Goal: Task Accomplishment & Management: Complete application form

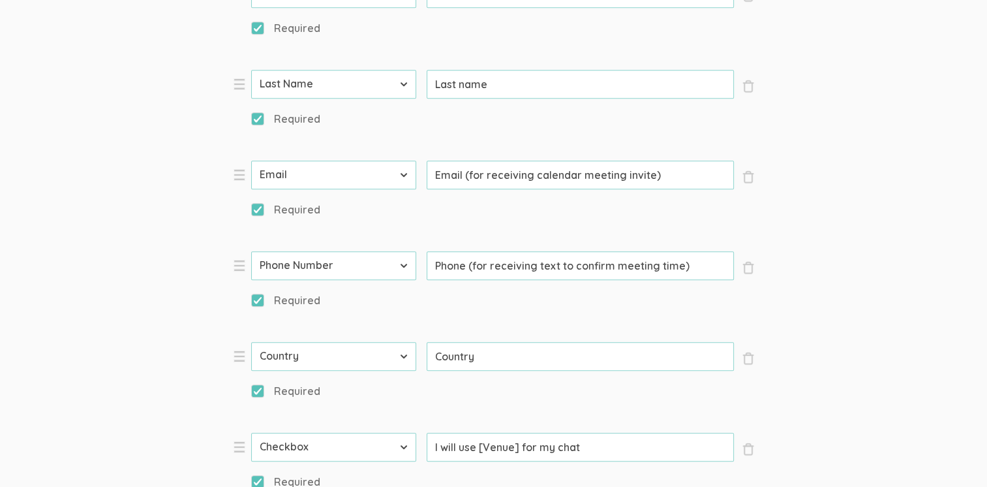
scroll to position [913, 0]
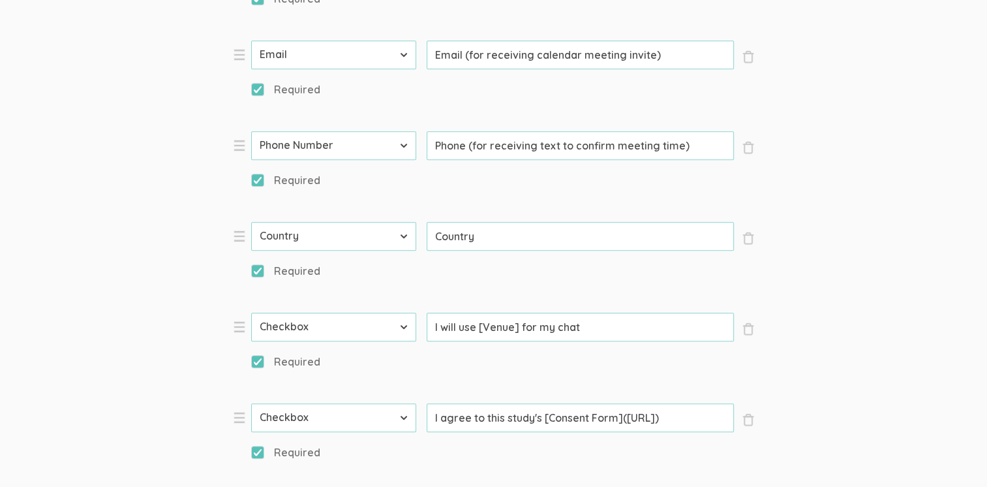
click at [635, 403] on input "I agree to this study's [Consent Form](https://CONSENT-FORM-LINK-HERE)" at bounding box center [580, 417] width 307 height 29
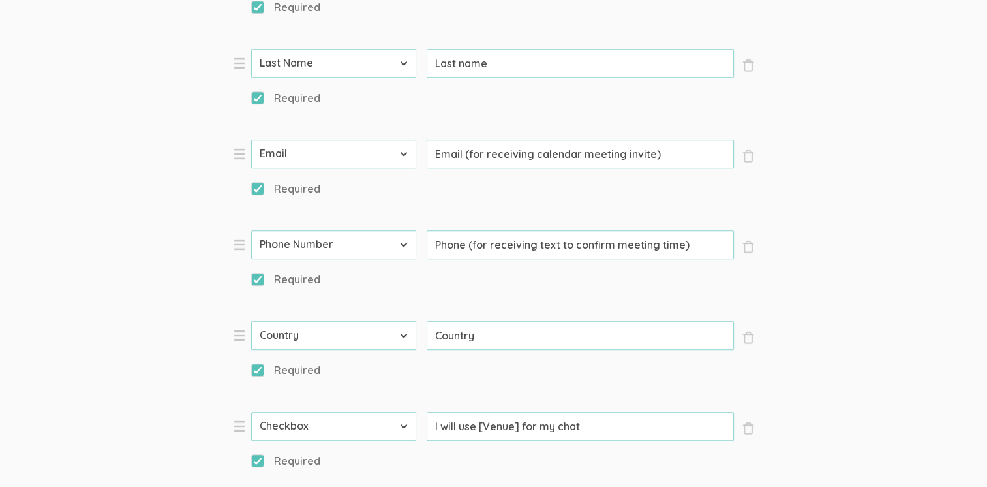
scroll to position [0, 82]
drag, startPoint x: 624, startPoint y: 231, endPoint x: 720, endPoint y: 229, distance: 95.9
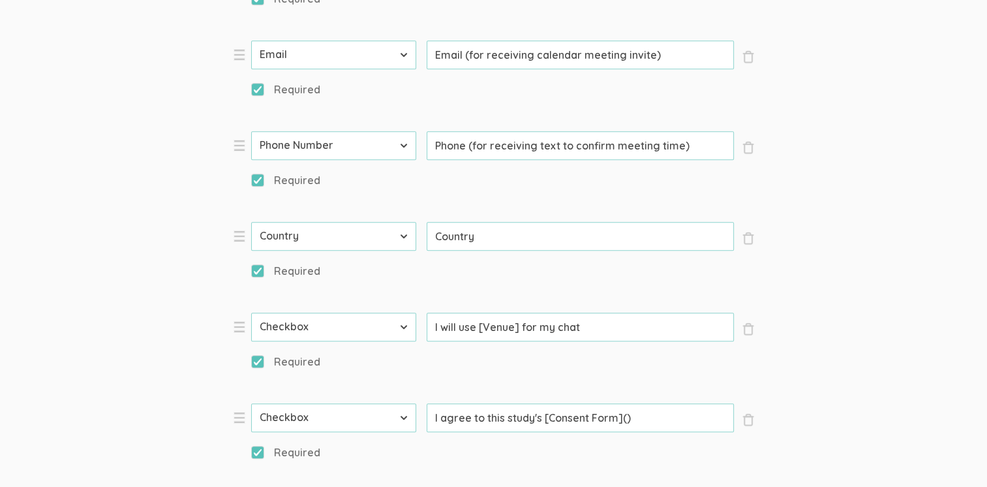
paste input "https://liveindianatech-my.sharepoint.com/:b:/g/personal/cvduke01_indianatech_n…"
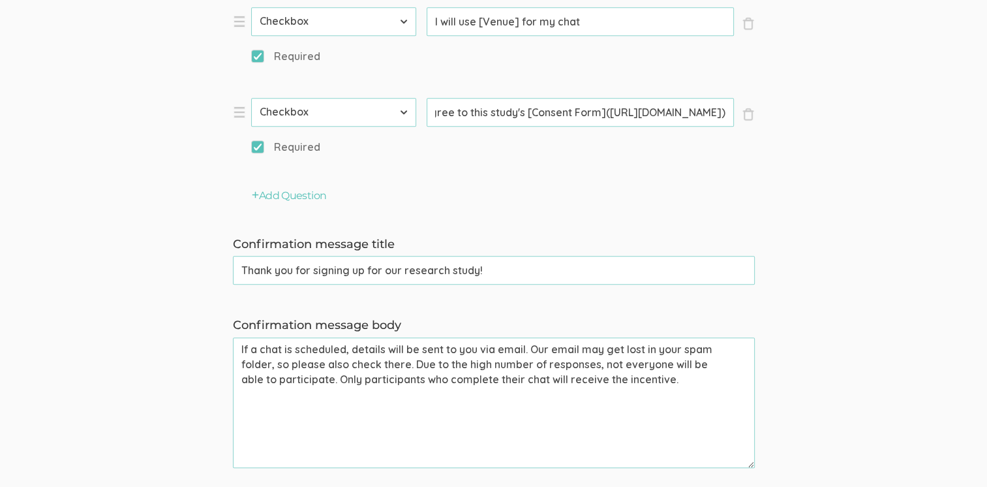
scroll to position [1239, 0]
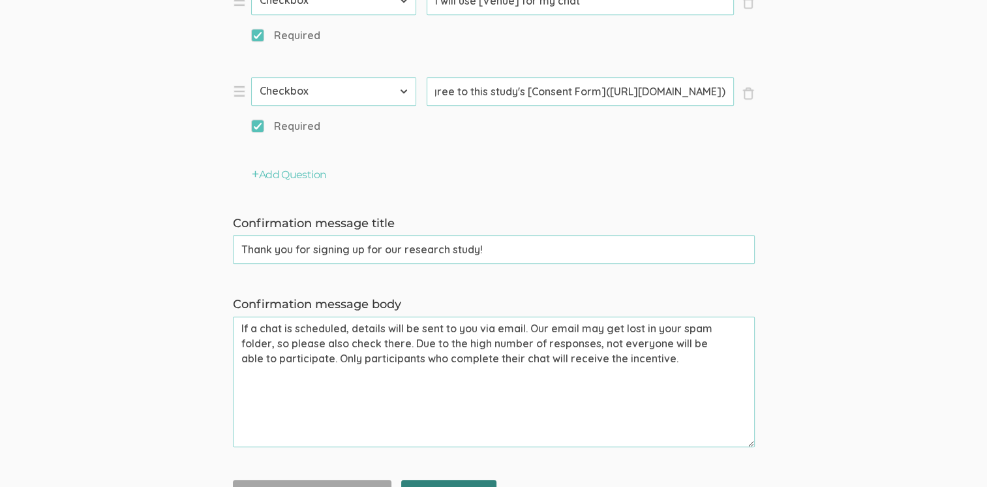
type input "I agree to this study's [Consent Form](https://liveindianatech-my.sharepoint.co…"
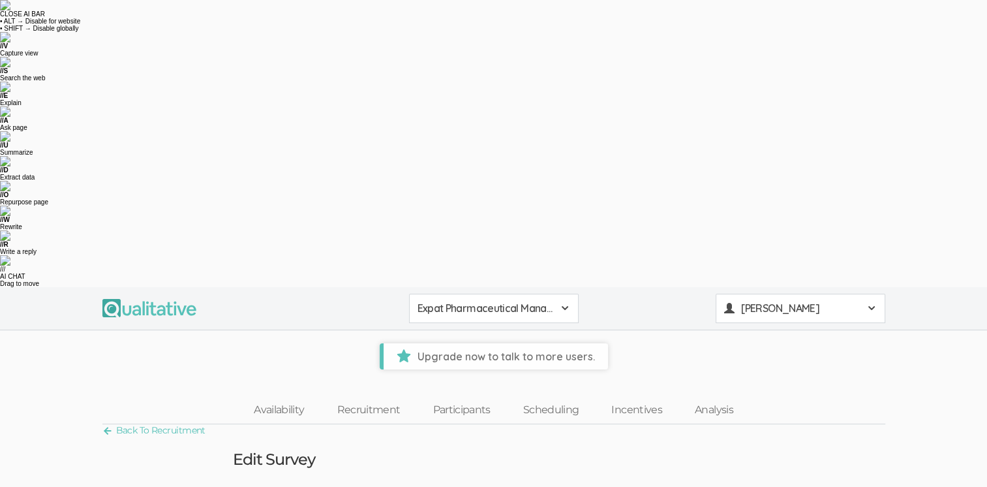
drag, startPoint x: 871, startPoint y: 10, endPoint x: 869, endPoint y: 17, distance: 7.4
click at [870, 293] on button "Claire Duke" at bounding box center [800, 307] width 170 height 29
click at [782, 402] on link "Project Settings" at bounding box center [800, 415] width 168 height 27
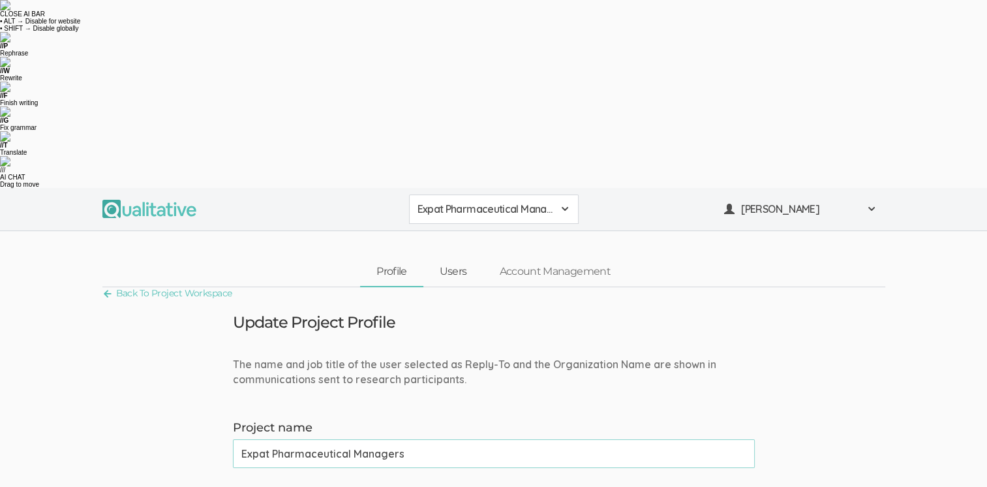
click at [448, 258] on link "Users" at bounding box center [453, 272] width 60 height 28
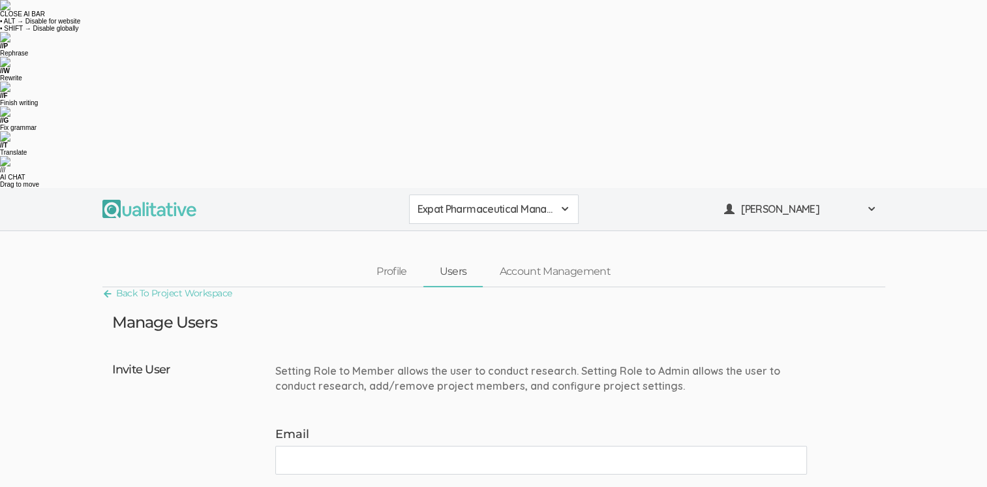
click at [308, 445] on input "Email" at bounding box center [541, 459] width 532 height 29
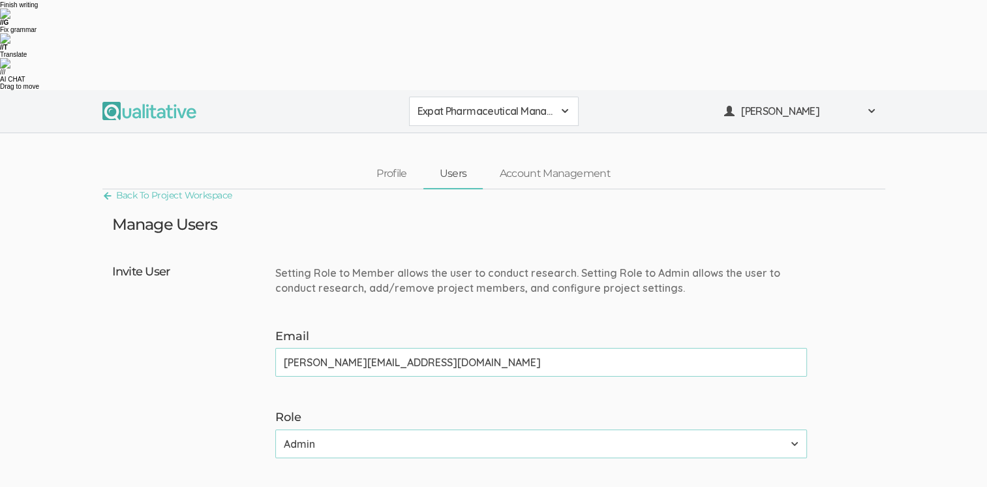
scroll to position [196, 0]
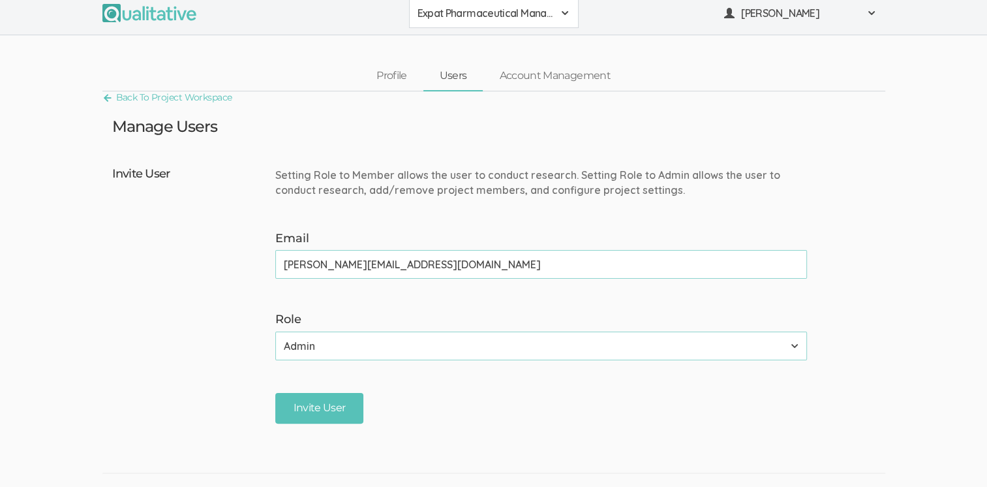
type input "neal@qualitative.io"
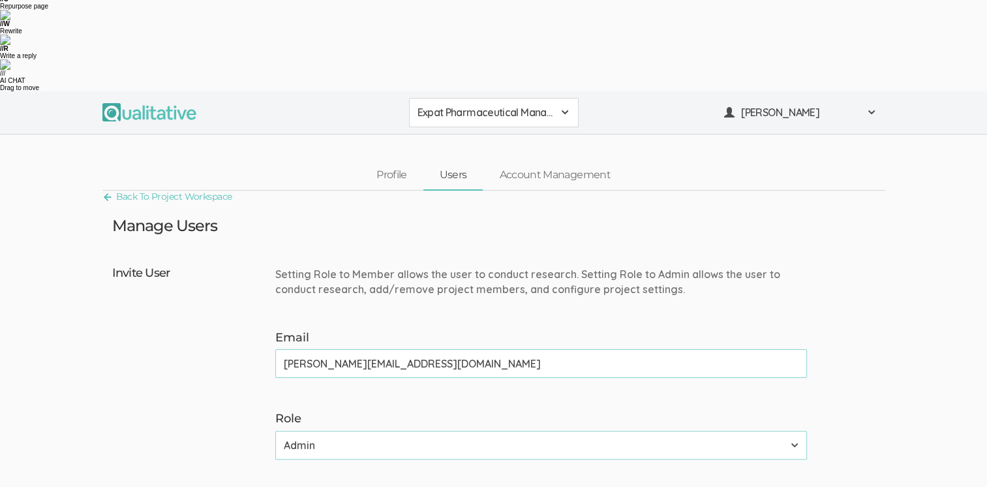
click at [794, 430] on select "Admin Member" at bounding box center [541, 444] width 532 height 29
click at [871, 260] on div "Invite User Setting Role to Member allows the user to conduct research. Setting…" at bounding box center [493, 396] width 783 height 272
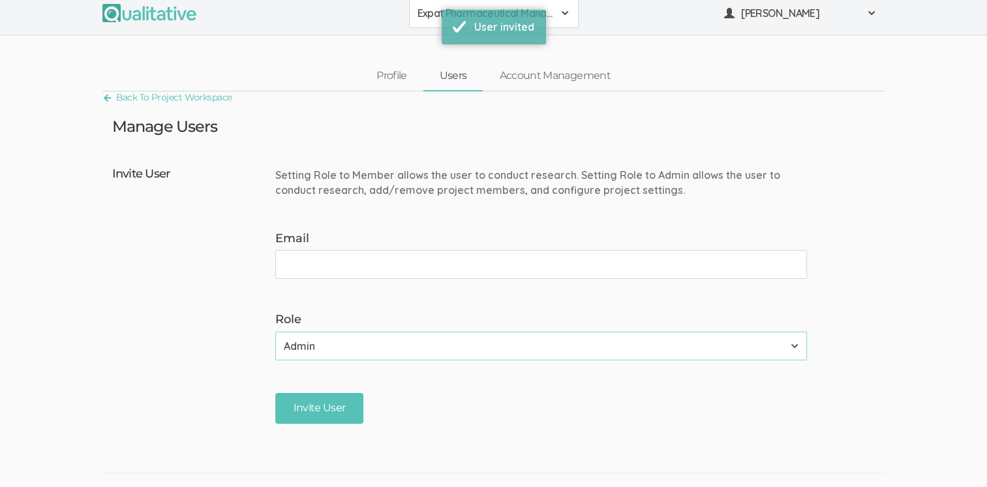
scroll to position [0, 0]
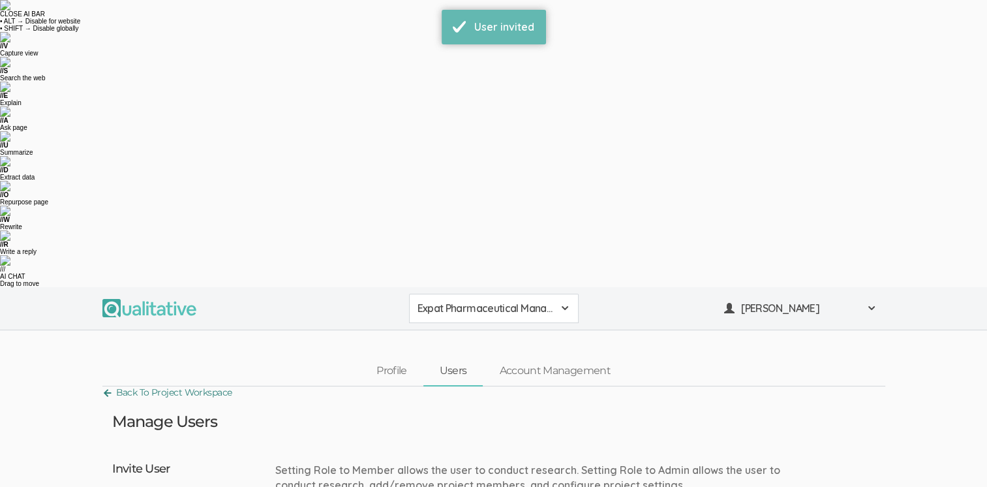
click at [151, 383] on link "Back To Project Workspace" at bounding box center [167, 392] width 130 height 18
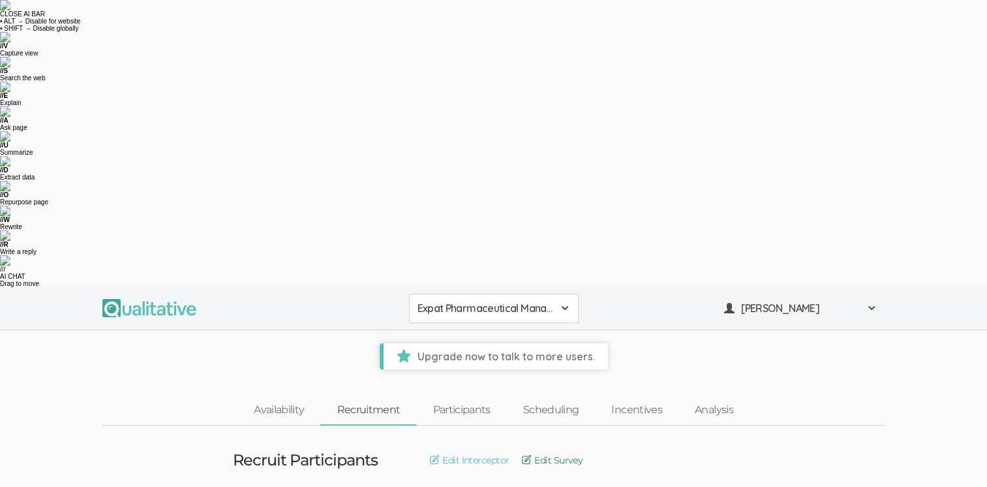
click at [566, 453] on link "Edit Survey" at bounding box center [552, 460] width 61 height 14
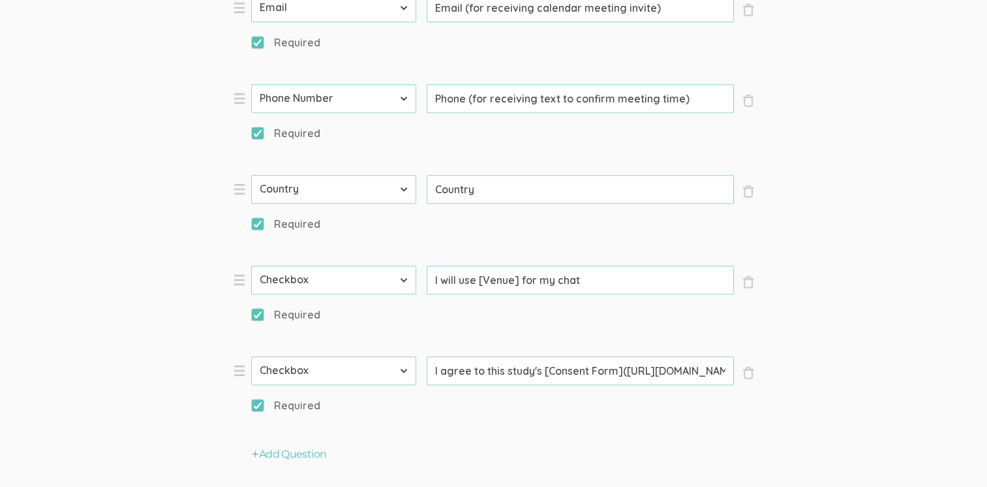
scroll to position [1036, 0]
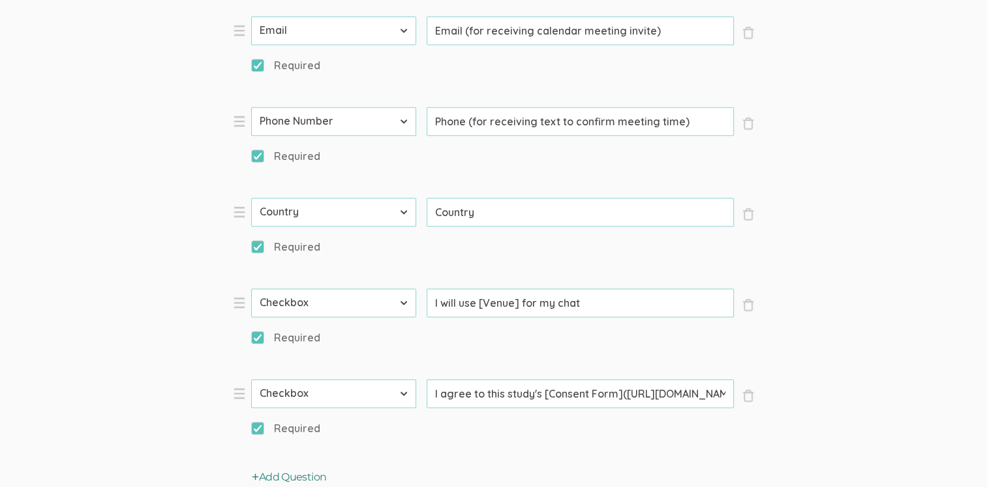
click at [258, 472] on icon "button" at bounding box center [255, 476] width 7 height 8
click at [401, 470] on select "First Name Last Name Email Phone Number LinkedIn Profile URL Country State Shor…" at bounding box center [333, 484] width 165 height 29
select select "10"
click at [251, 470] on select "First Name Last Name Email Phone Number LinkedIn Profile URL Country State Shor…" at bounding box center [333, 484] width 165 height 29
click at [465, 470] on input "Prompt" at bounding box center [580, 484] width 307 height 29
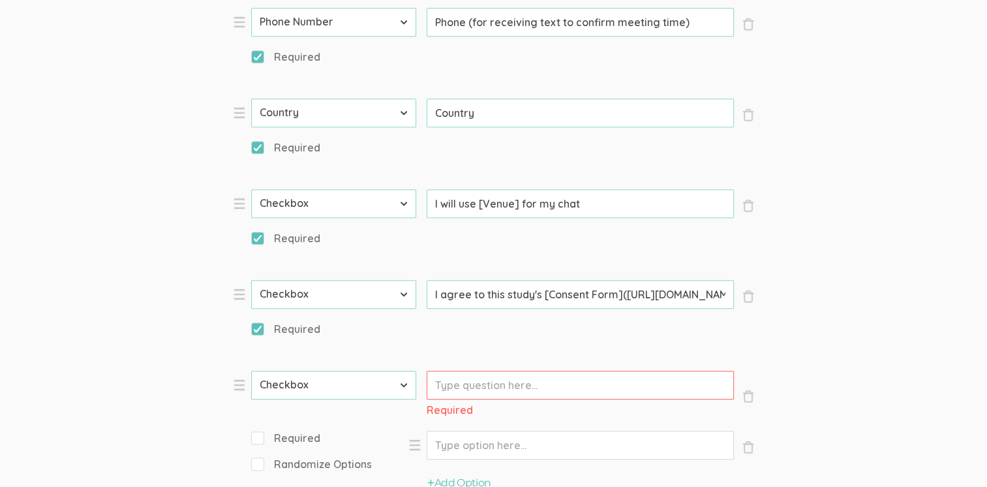
click at [436, 370] on input "Prompt" at bounding box center [580, 384] width 307 height 29
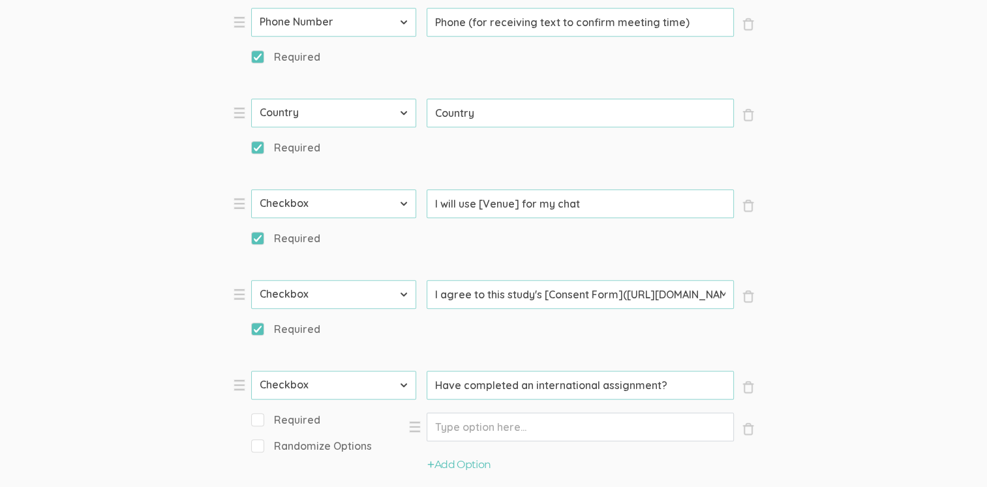
drag, startPoint x: 462, startPoint y: 198, endPoint x: 485, endPoint y: 243, distance: 50.2
click at [462, 370] on input "Have completed an international assignment?" at bounding box center [580, 384] width 307 height 29
type input "Have you completed an international assignment?"
click at [451, 412] on input "Option" at bounding box center [580, 426] width 307 height 29
type input "How long"
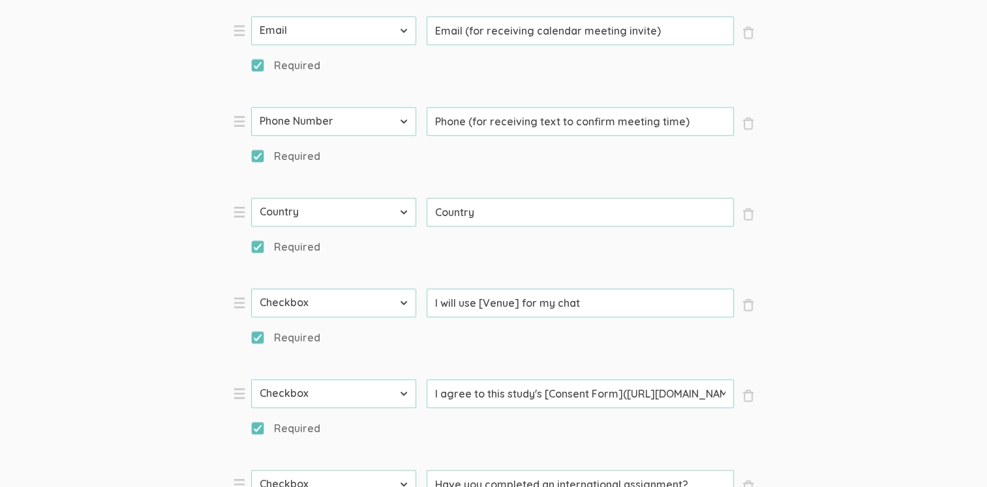
drag, startPoint x: 500, startPoint y: 235, endPoint x: 462, endPoint y: 256, distance: 43.8
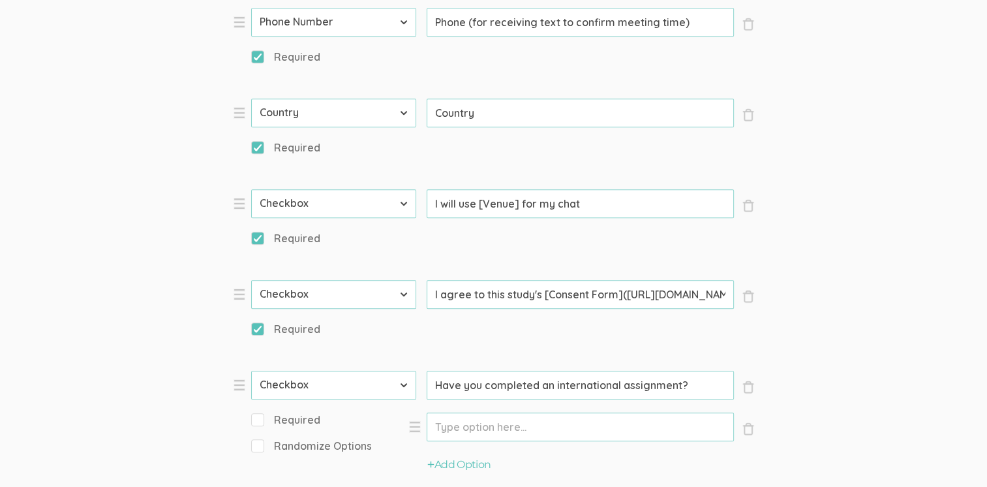
click at [679, 370] on input "Have you completed an international assignment?" at bounding box center [580, 384] width 307 height 29
click at [706, 370] on input "Have you completed an international assignment?" at bounding box center [580, 384] width 307 height 29
click at [690, 370] on input "Have you completed an international assignment?" at bounding box center [580, 384] width 307 height 29
click at [433, 370] on input "Have you completed an international assignment? if" at bounding box center [580, 384] width 307 height 29
drag, startPoint x: 704, startPoint y: 197, endPoint x: 725, endPoint y: 185, distance: 24.3
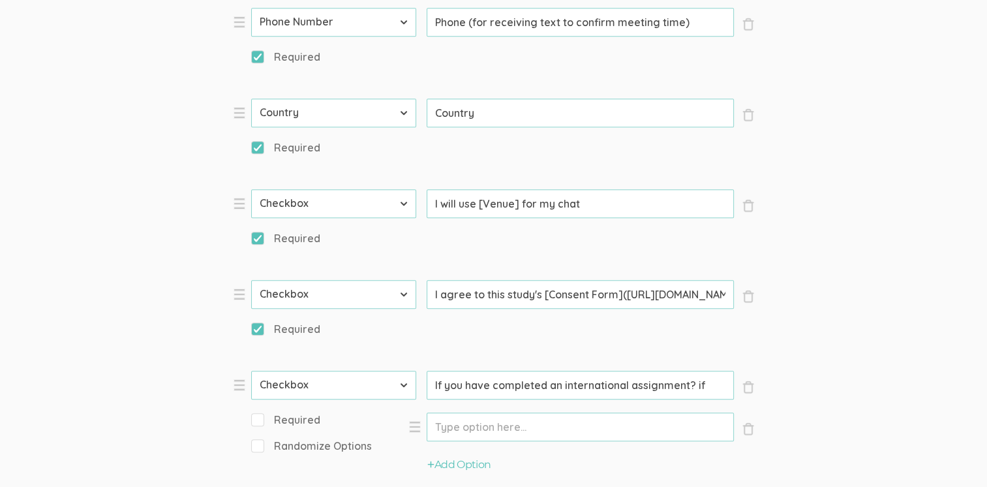
click at [703, 370] on input "If you have completed an international assignment? if" at bounding box center [580, 384] width 307 height 29
type input "If you have completed an international assignment, how long was the assignment?"
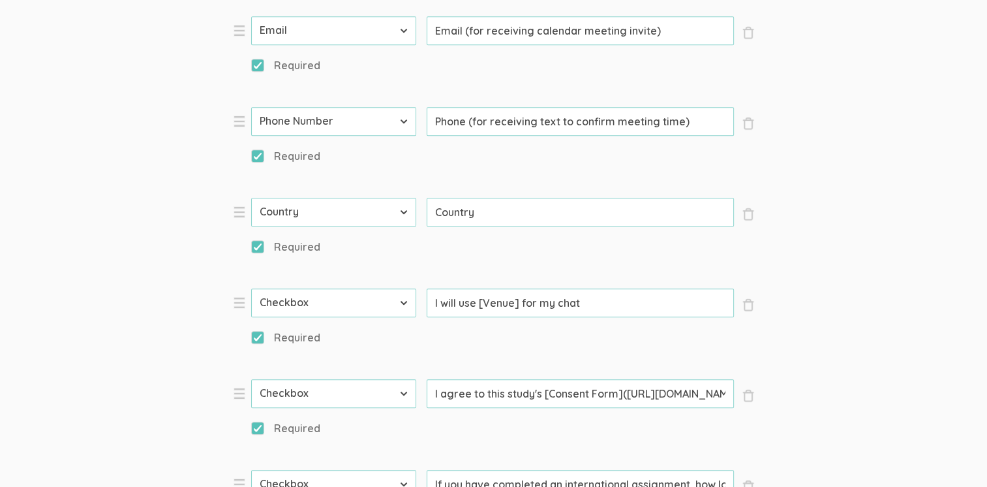
checkbox input "true"
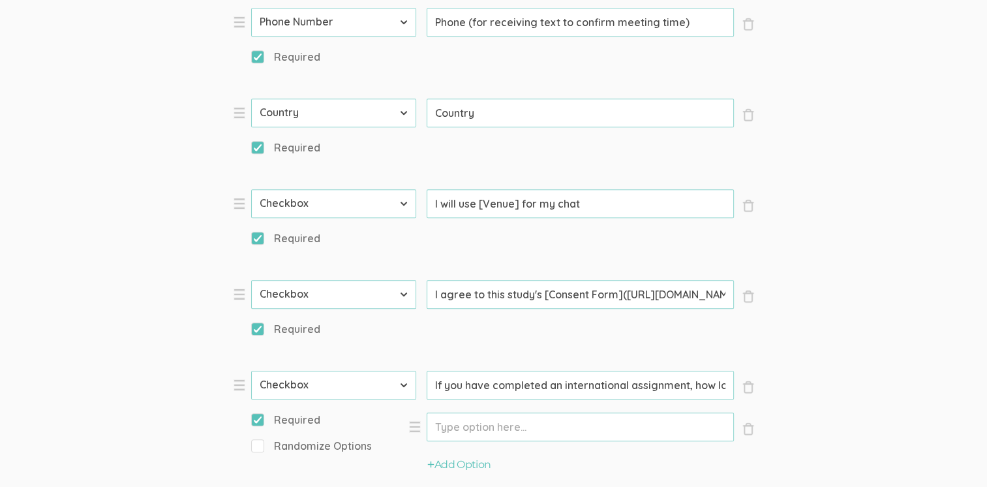
click at [450, 412] on input "Option" at bounding box center [580, 426] width 307 height 29
type input "I"
type input "I have not completed an international assignment"
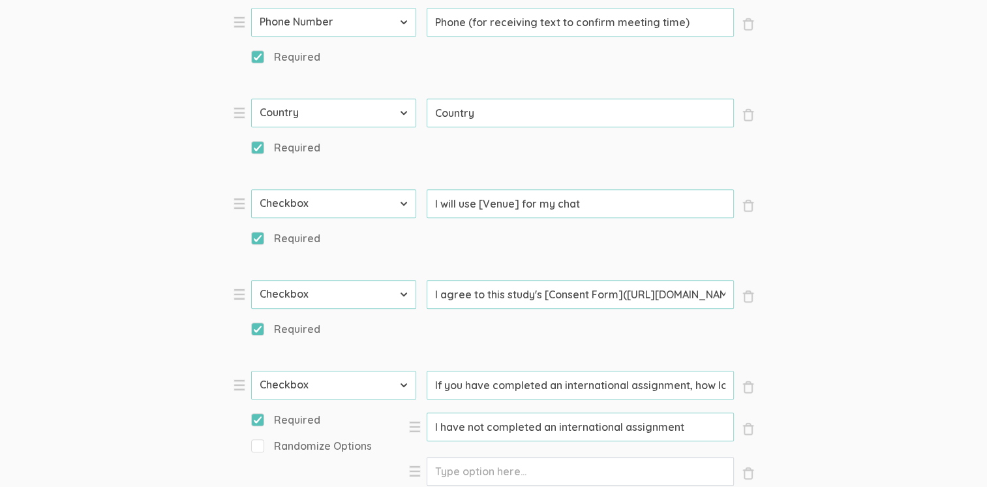
drag, startPoint x: 430, startPoint y: 278, endPoint x: 451, endPoint y: 296, distance: 27.7
click at [430, 457] on input "Option" at bounding box center [580, 471] width 307 height 29
type input "Less than 12 months"
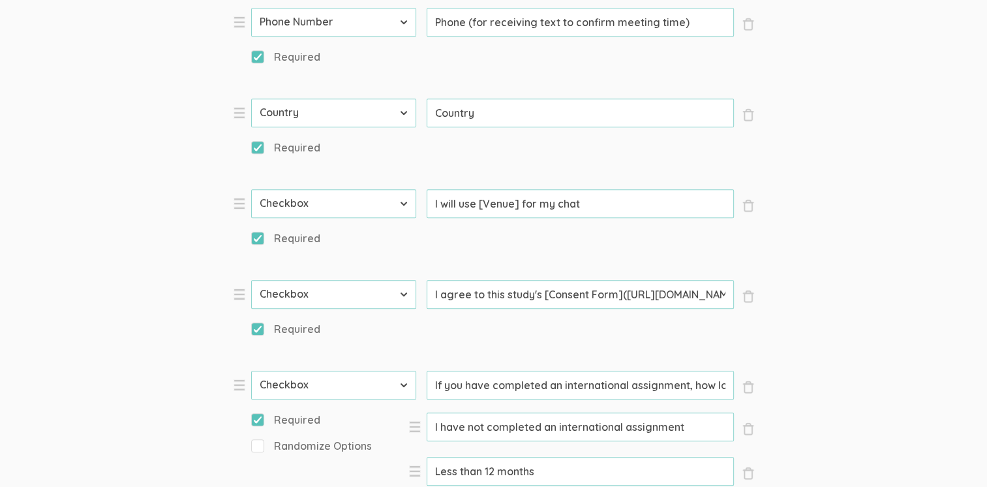
type input "12 months"
drag, startPoint x: 485, startPoint y: 282, endPoint x: 489, endPoint y: 292, distance: 10.5
click at [485, 457] on input "Less than 12 months" at bounding box center [580, 471] width 307 height 29
type input "Less than 1 year"
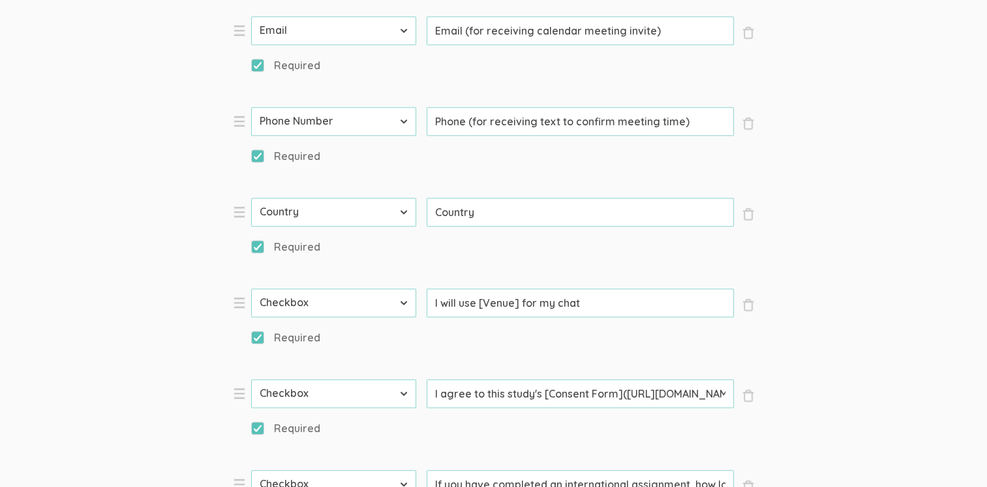
drag, startPoint x: 490, startPoint y: 329, endPoint x: 432, endPoint y: 335, distance: 58.4
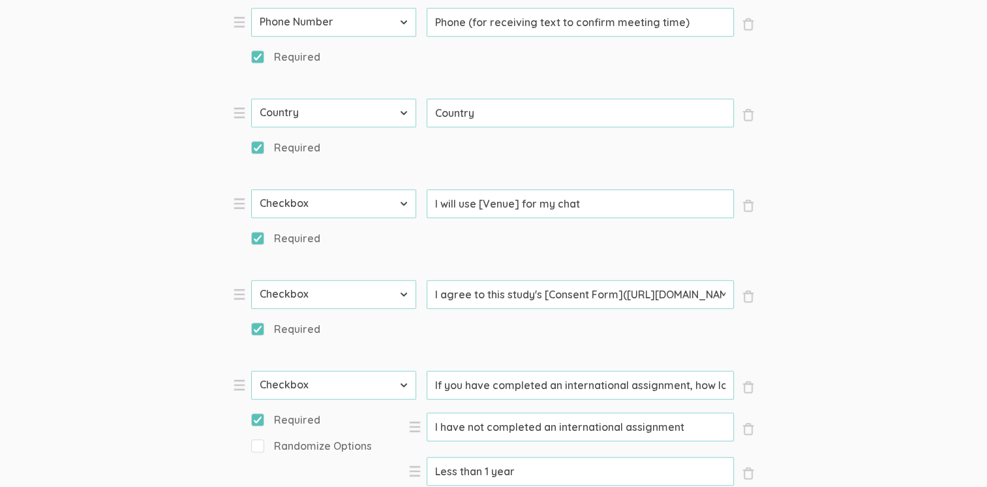
type input "1 year"
type input "more than 1 year"
select select "10"
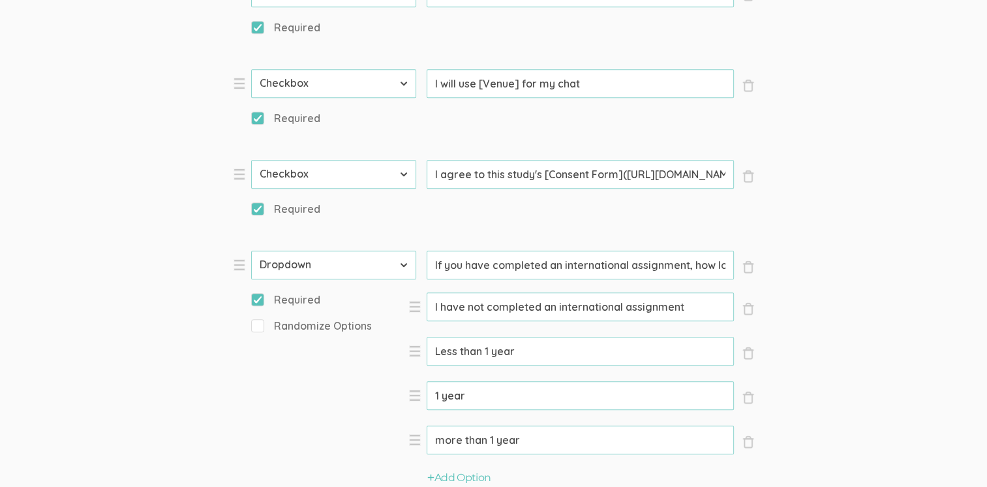
scroll to position [1101, 0]
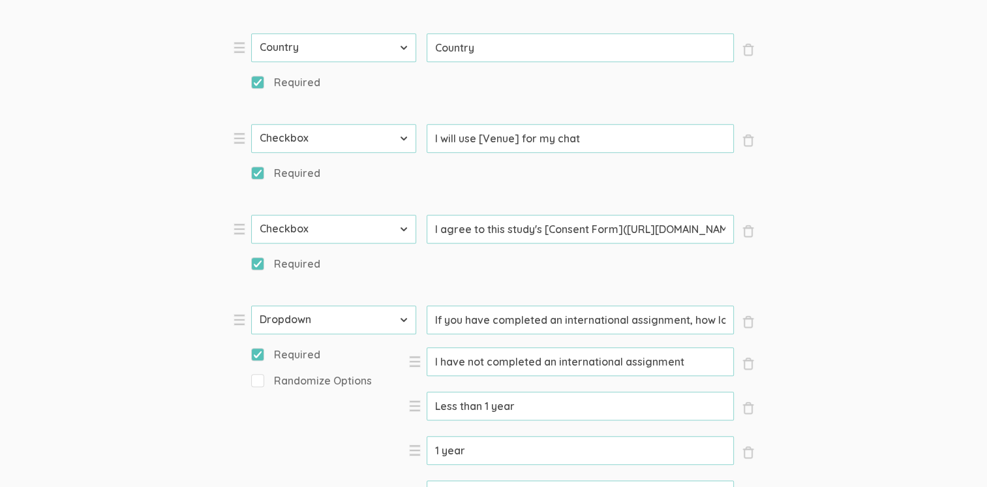
click at [435, 480] on input "more than 1 year" at bounding box center [580, 494] width 307 height 29
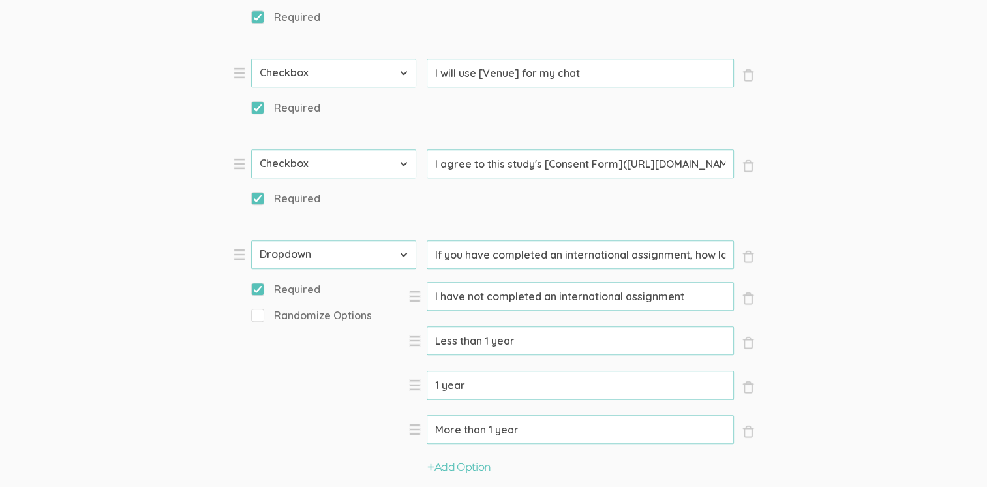
type input "More than 1 year"
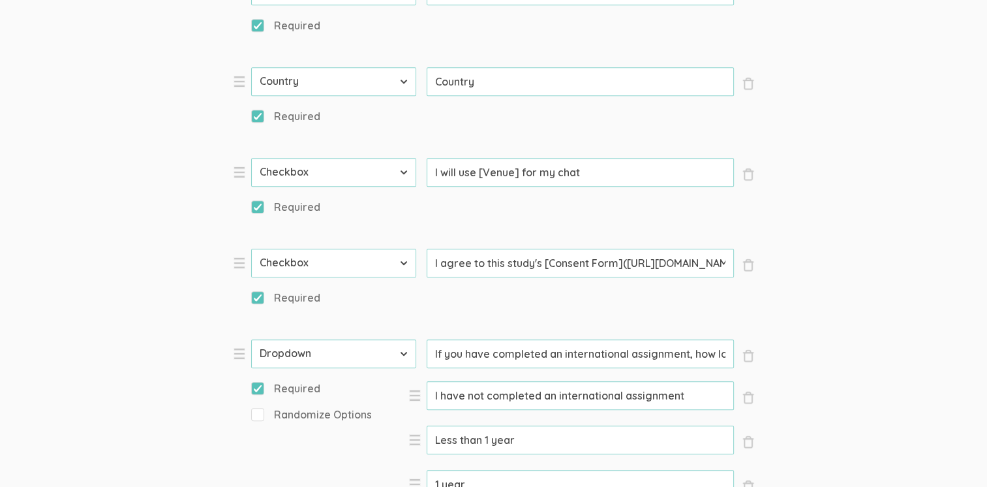
select select "10"
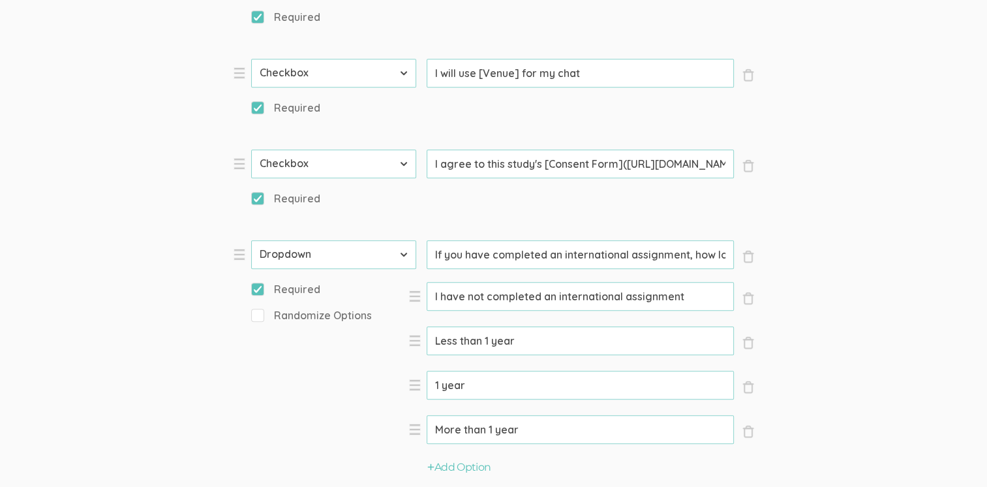
type input "How long ago was your most recent international assignment?"
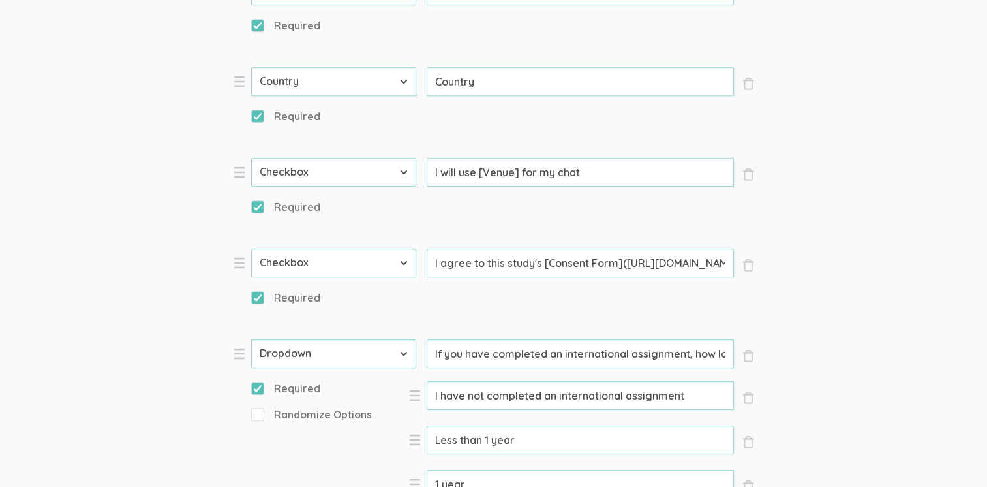
checkbox input "true"
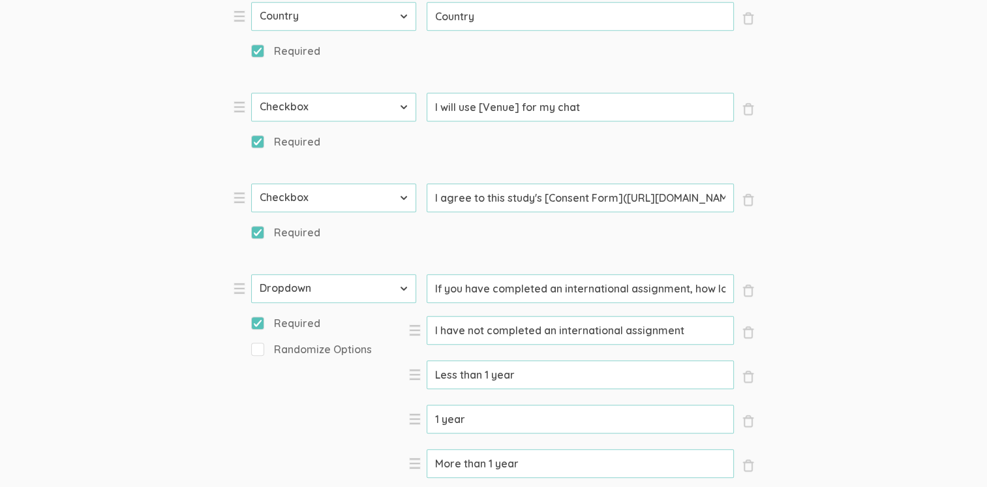
scroll to position [1297, 0]
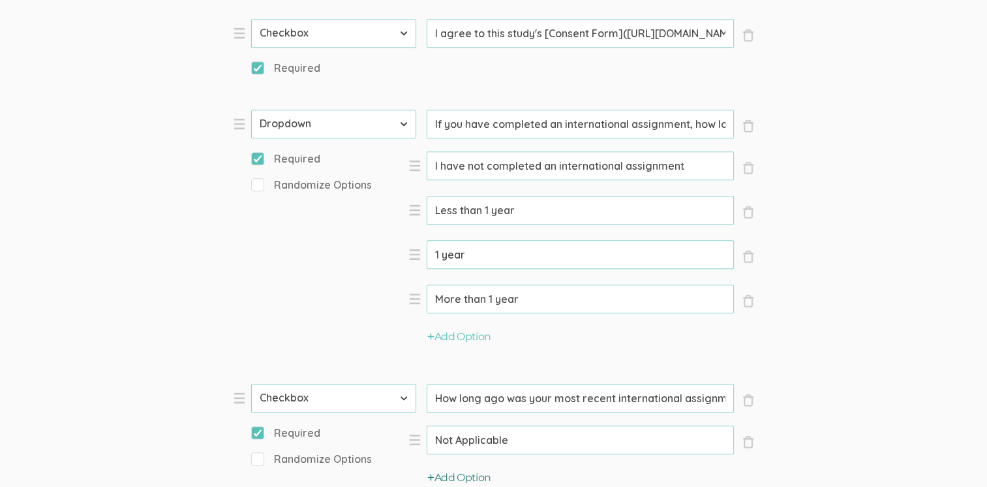
click at [428, 472] on icon "button" at bounding box center [430, 476] width 7 height 8
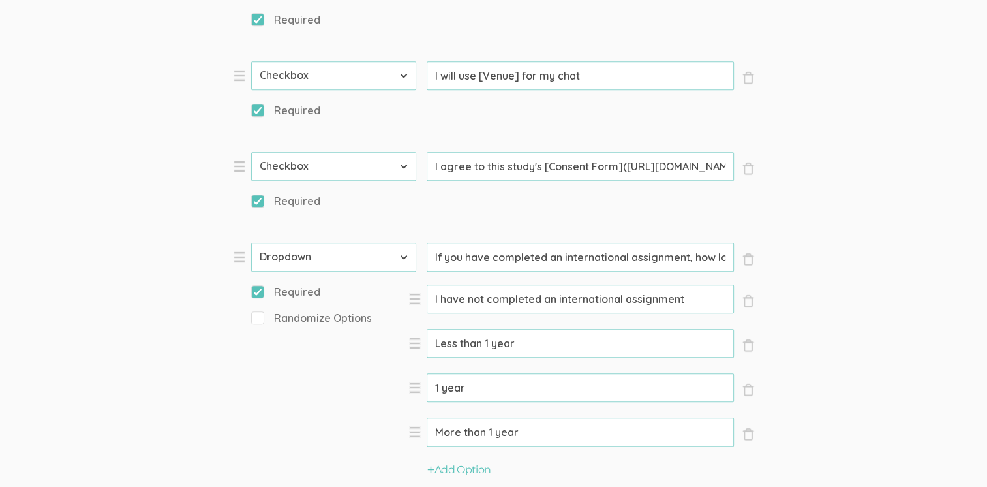
scroll to position [1232, 0]
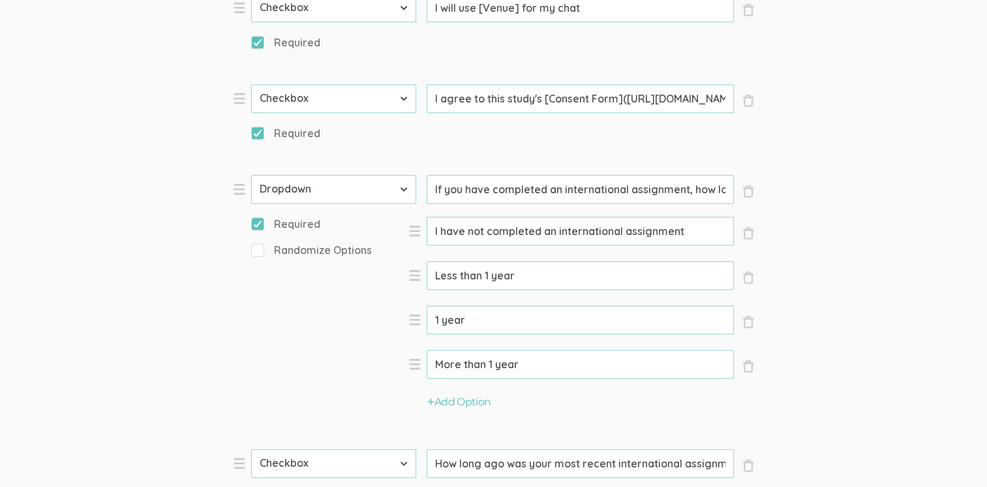
type input "Not applicable"
drag, startPoint x: 440, startPoint y: 363, endPoint x: 475, endPoint y: 385, distance: 41.4
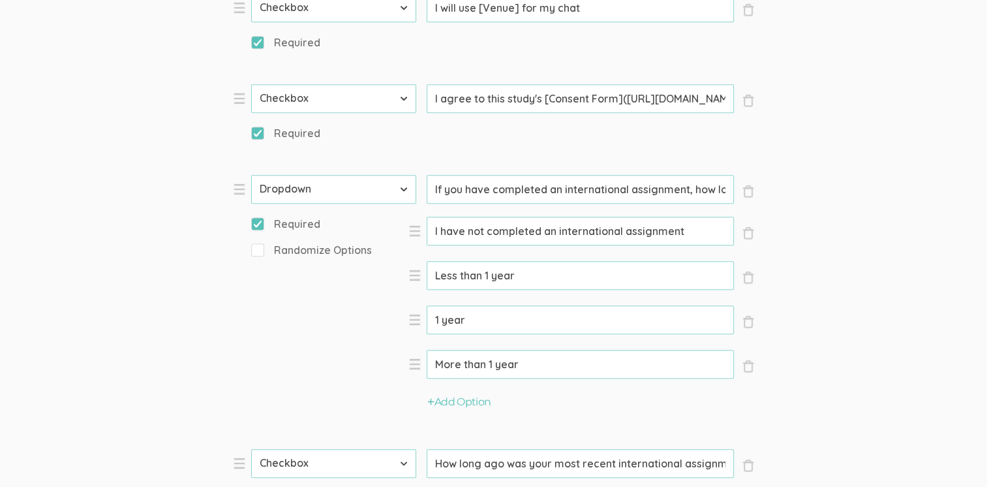
type input "Within the last 5 years"
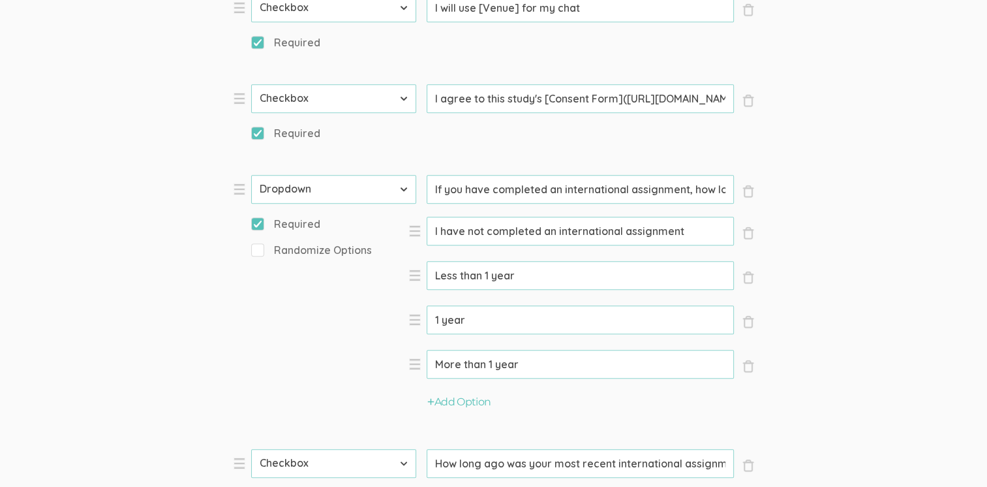
type input "Within the last 10 years"
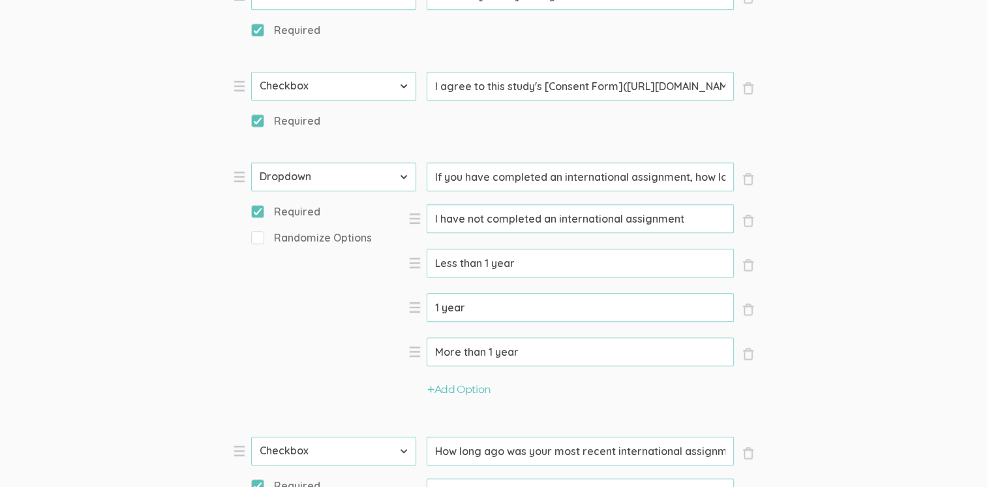
scroll to position [1362, 0]
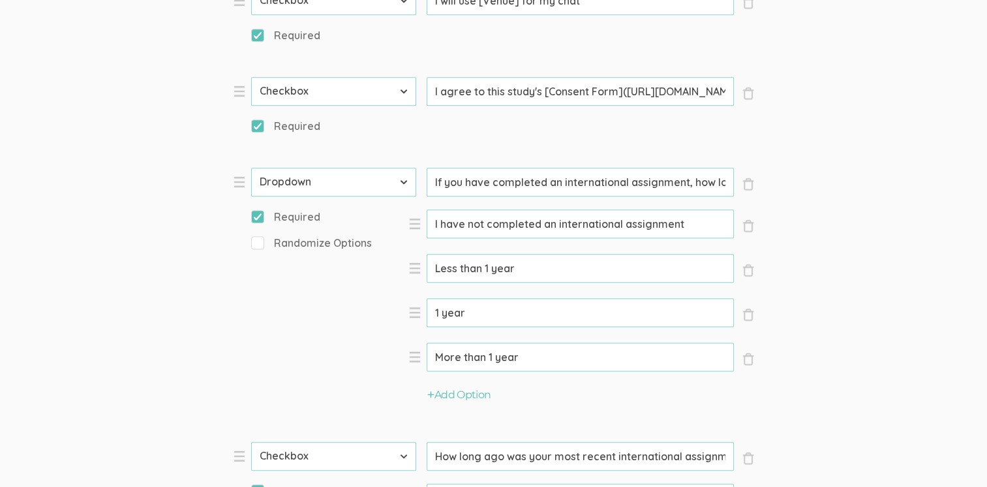
scroll to position [1297, 0]
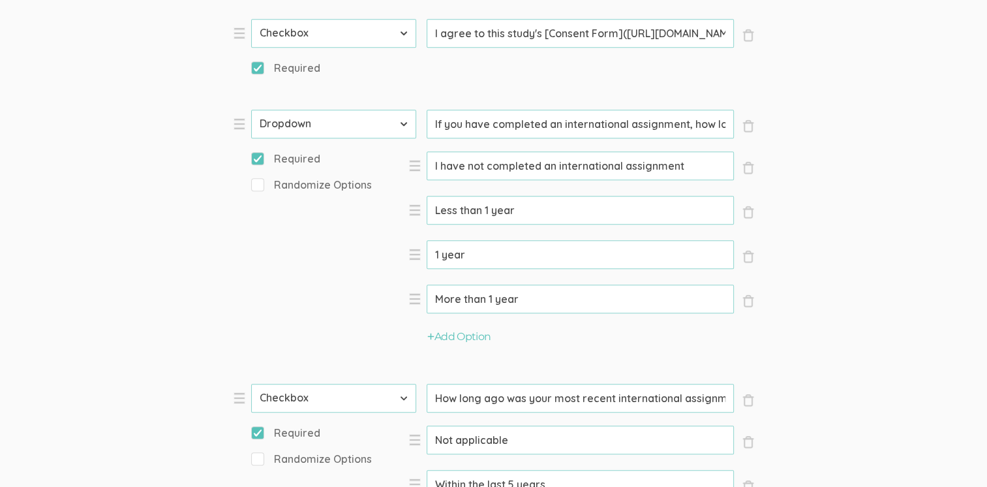
type input "More than 10 years ago"
click at [884, 187] on form "Question text can be formatted using Markdown syntax. Enabled Title [Incentive …" at bounding box center [493, 53] width 987 height 1912
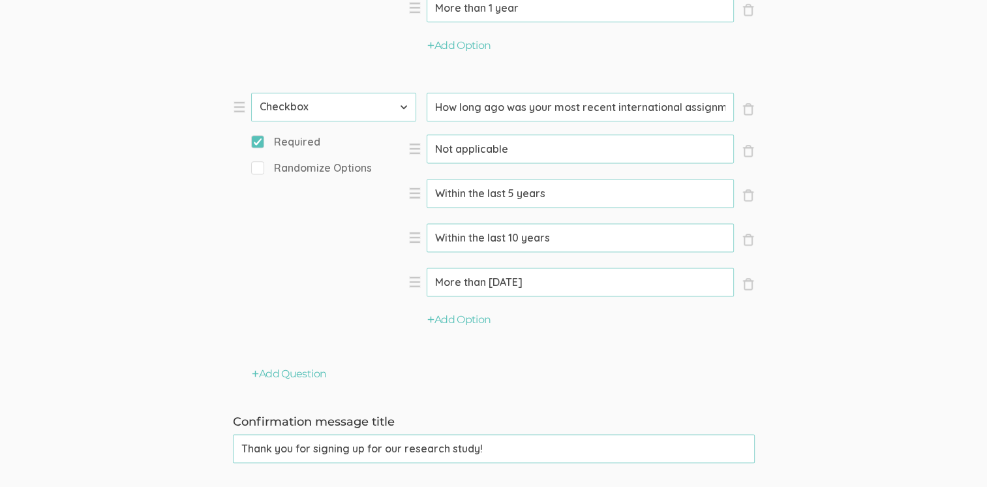
scroll to position [1819, 0]
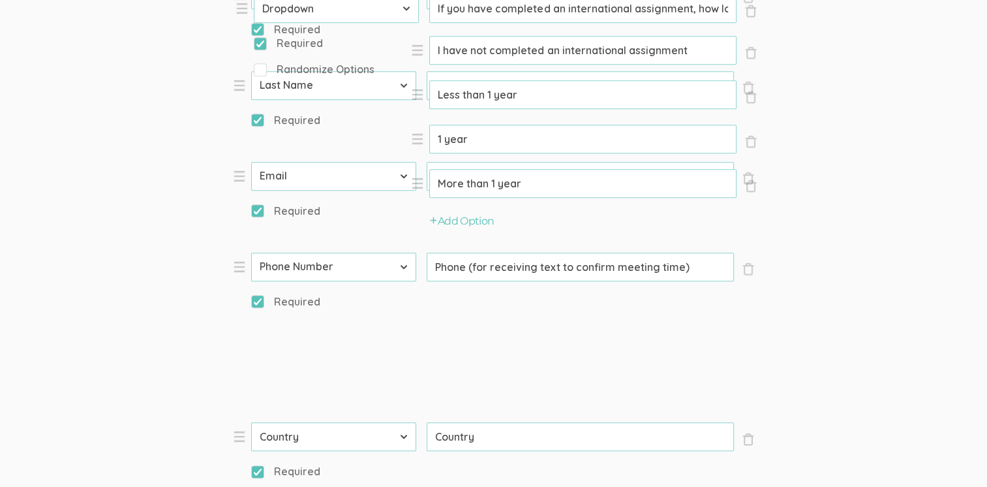
scroll to position [811, 0]
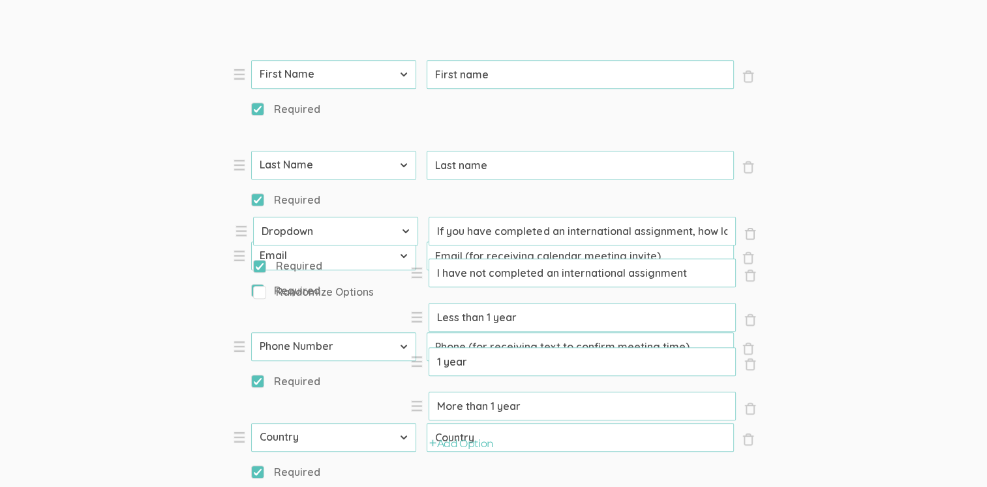
drag, startPoint x: 237, startPoint y: 60, endPoint x: 240, endPoint y: 232, distance: 171.5
select select "10"
type input "If you have completed an international assignment, how long was the assignment?"
type input "I will use [Venue] for my chat"
select select "11"
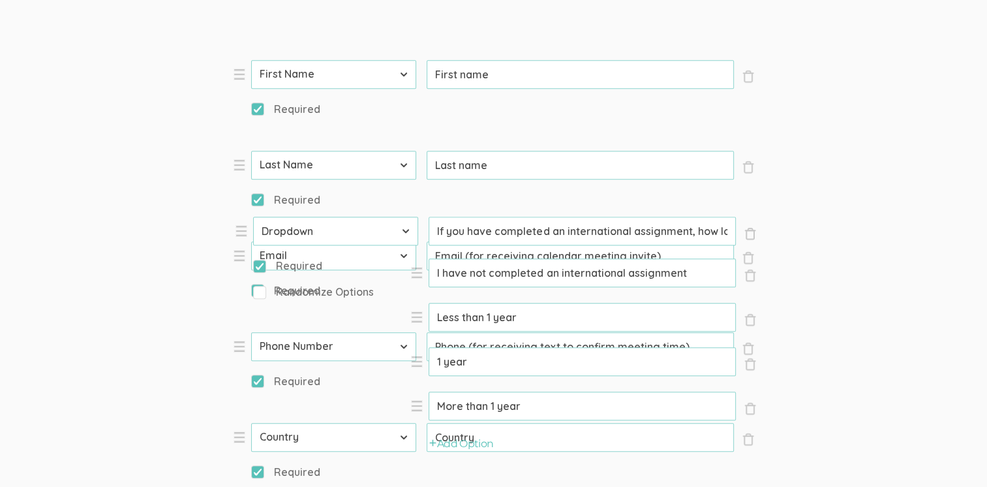
type input "I agree to this study's [Consent Form](https://liveindianatech-my.sharepoint.co…"
select select "10"
select select "11"
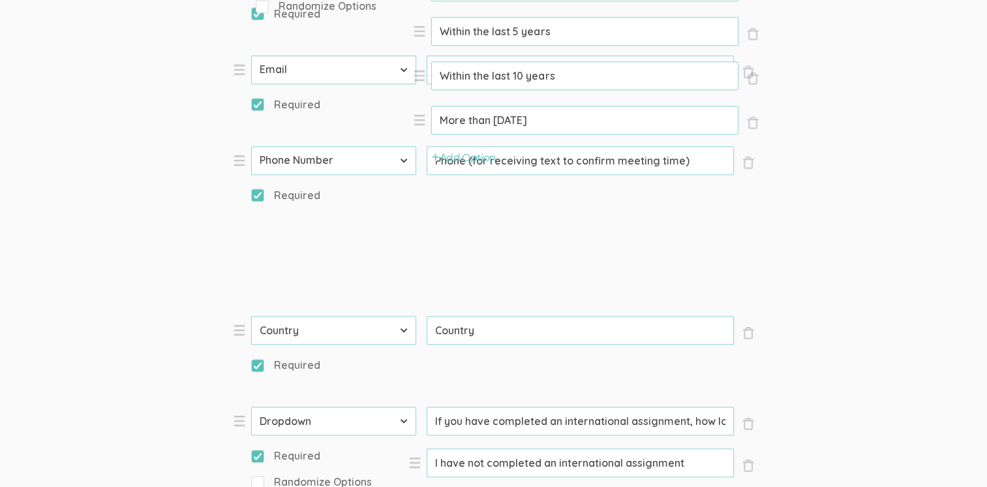
scroll to position [893, 0]
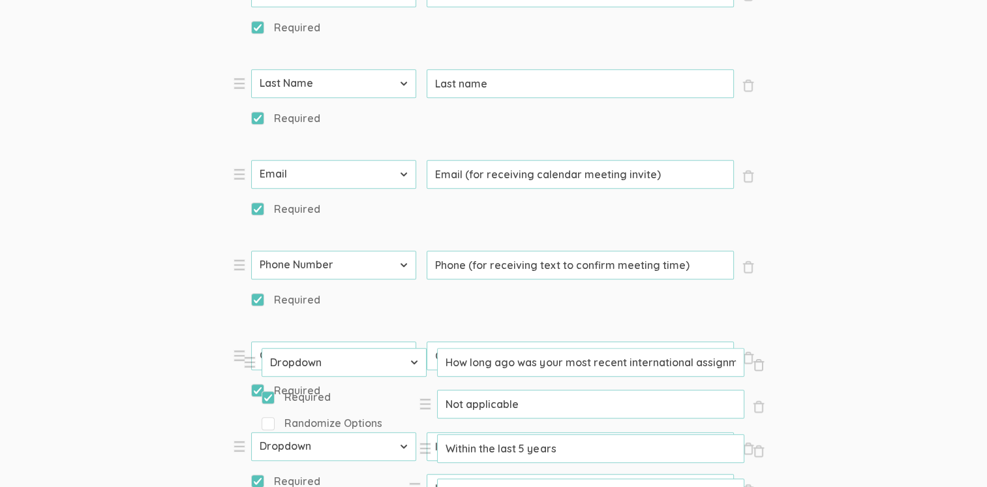
drag, startPoint x: 237, startPoint y: 173, endPoint x: 248, endPoint y: 362, distance: 188.8
select select "10"
type input "How long ago was your most recent international assignment?"
type input "I will use [Venue] for my chat"
select select "11"
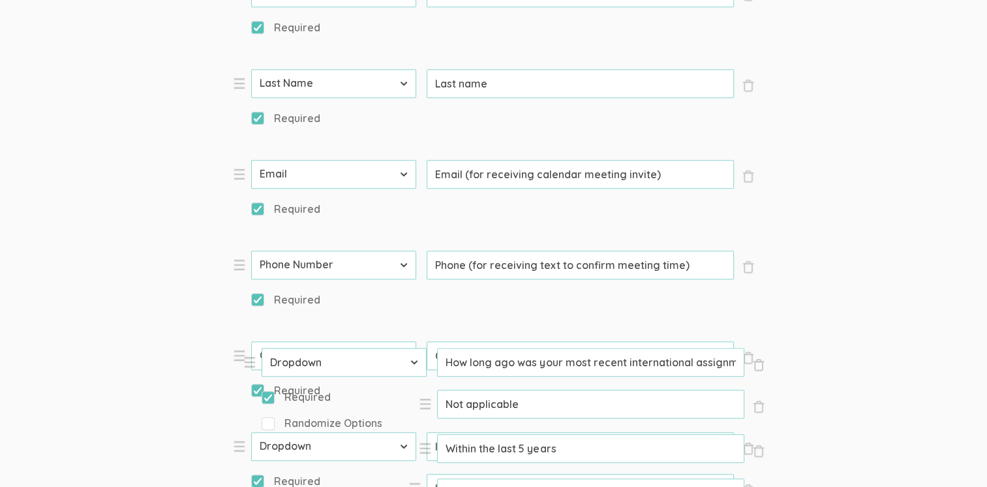
type input "I agree to this study's [Consent Form](https://liveindianatech-my.sharepoint.co…"
select select "10"
select select "11"
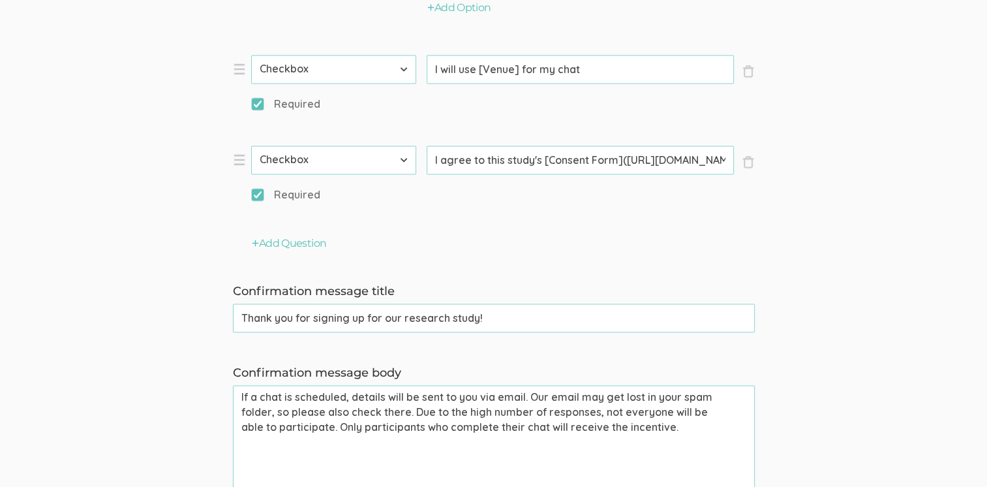
scroll to position [1871, 0]
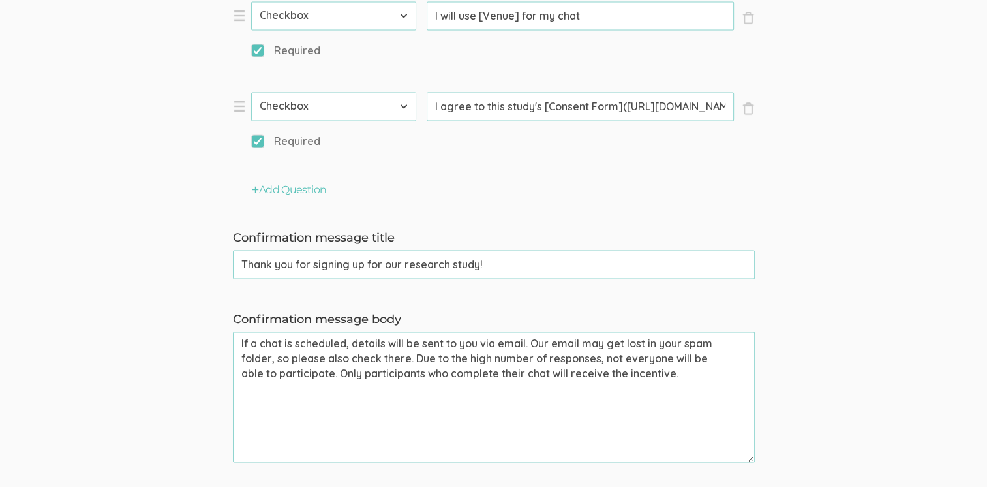
drag, startPoint x: 466, startPoint y: 219, endPoint x: 463, endPoint y: 228, distance: 9.5
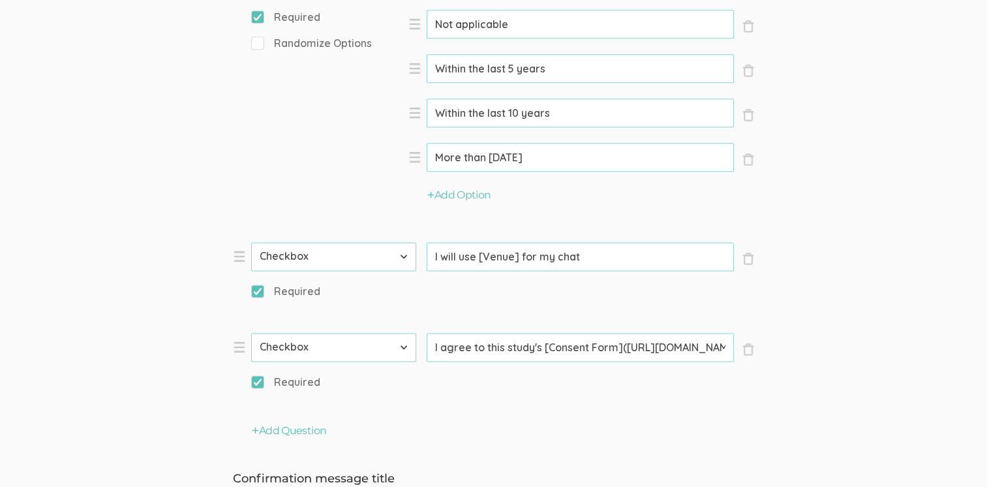
scroll to position [1910, 0]
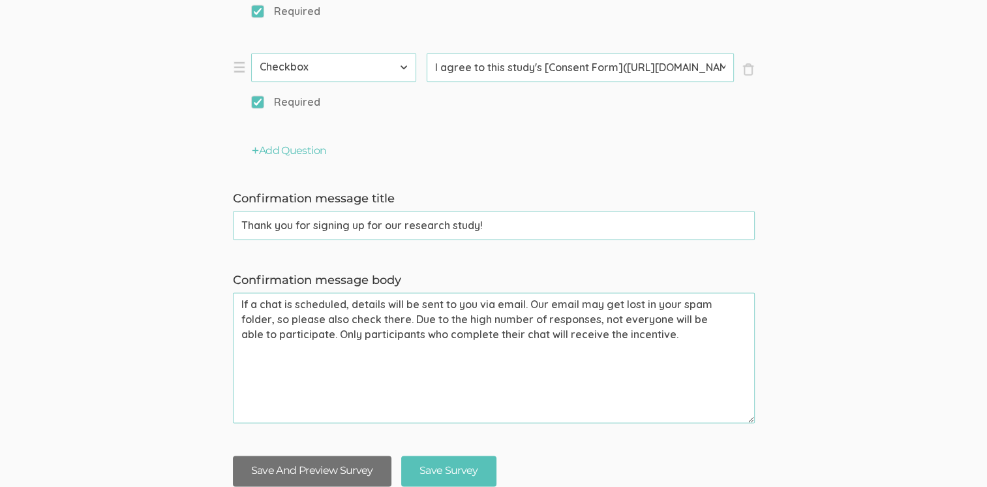
click at [269, 455] on button "Save And Preview Survey" at bounding box center [312, 470] width 158 height 31
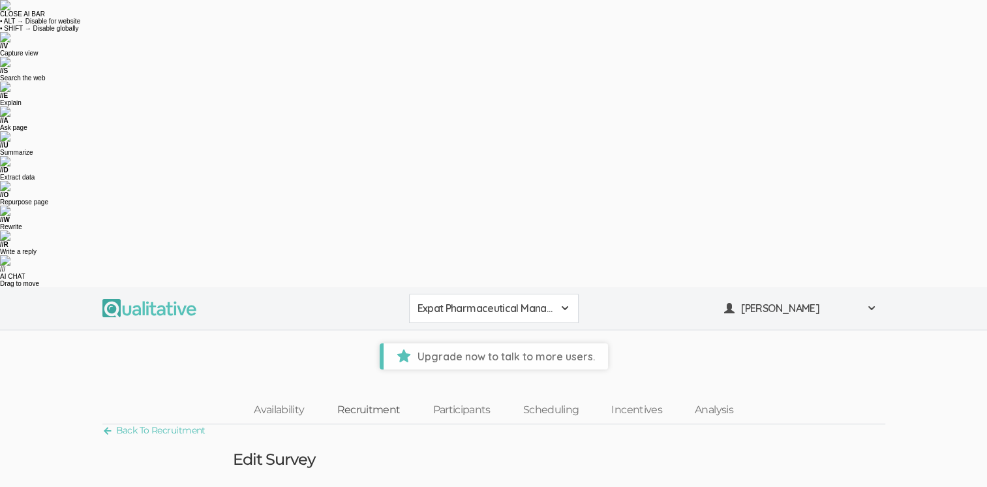
click at [360, 396] on link "Recruitment" at bounding box center [368, 410] width 96 height 28
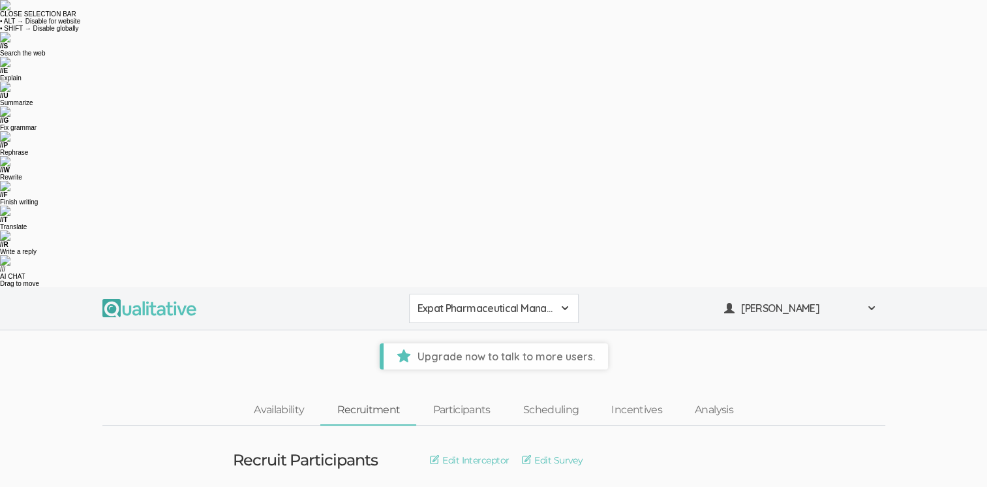
drag, startPoint x: 245, startPoint y: 263, endPoint x: 535, endPoint y: 262, distance: 289.6
drag, startPoint x: 535, startPoint y: 262, endPoint x: 506, endPoint y: 262, distance: 28.7
copy code "https://qualitative.io/screener/68bf22c7dbd5221921ecefd6"
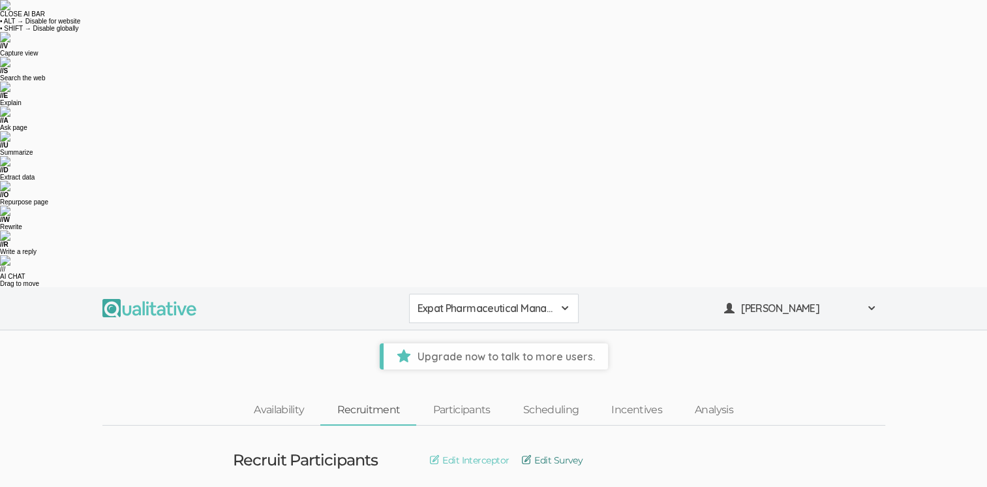
click at [551, 453] on link "Edit Survey" at bounding box center [552, 460] width 61 height 14
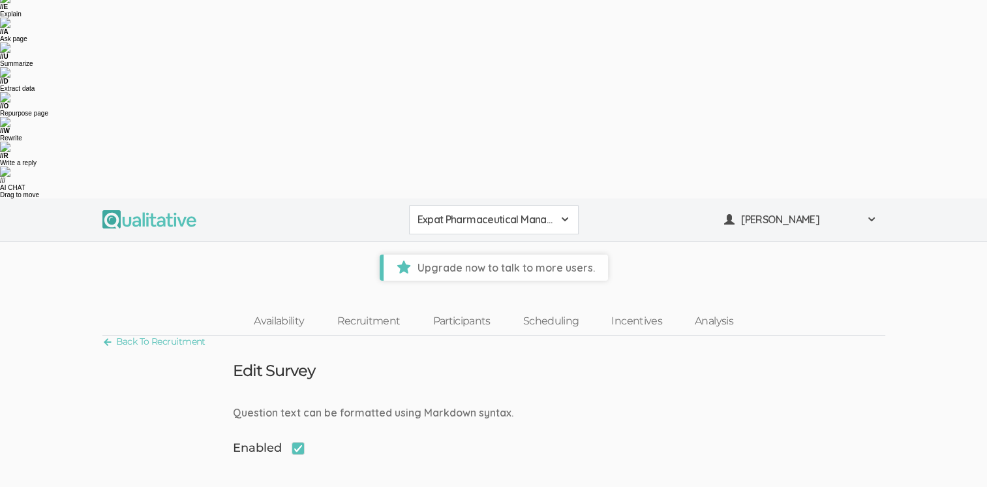
scroll to position [261, 0]
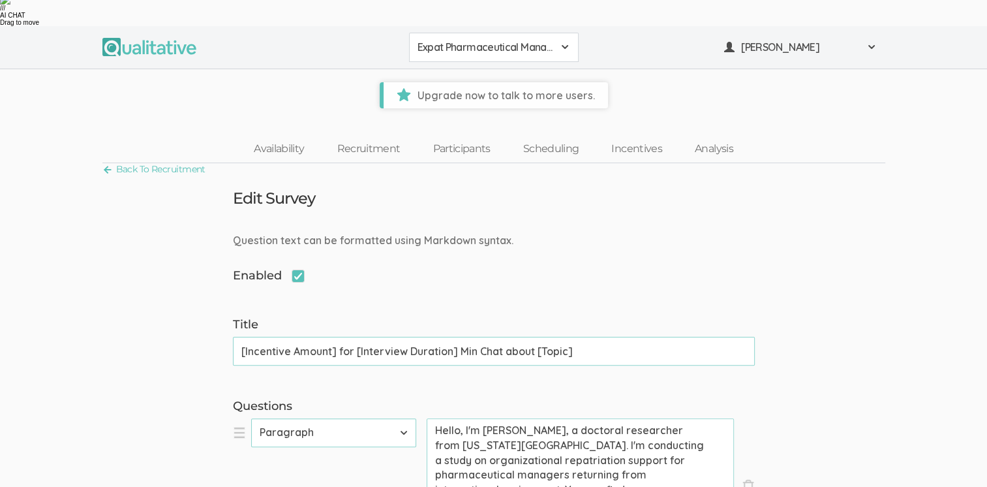
click at [558, 418] on textarea "Hello, I'm Claire Duke, a doctoral researcher from Indiana Tech. I'm conducting…" at bounding box center [580, 483] width 307 height 130
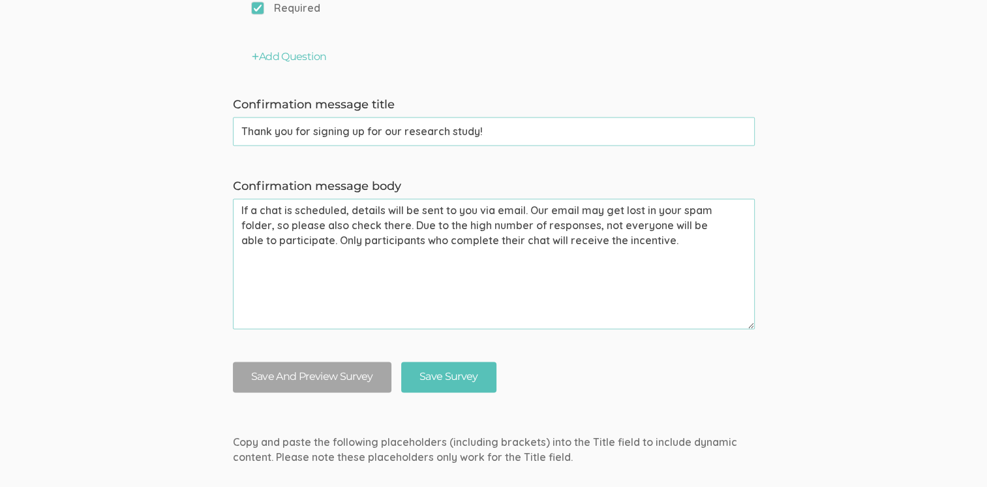
scroll to position [1910, 0]
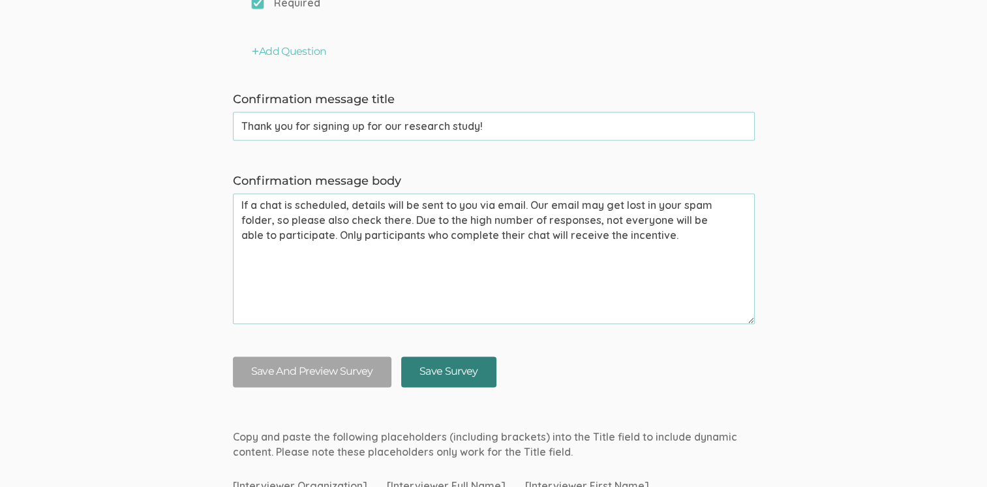
type textarea "Hello, I'm Claire Duke, a doctoral researcher from Indiana Tech. I'm conducting…"
click at [447, 356] on input "Save Survey" at bounding box center [448, 371] width 95 height 31
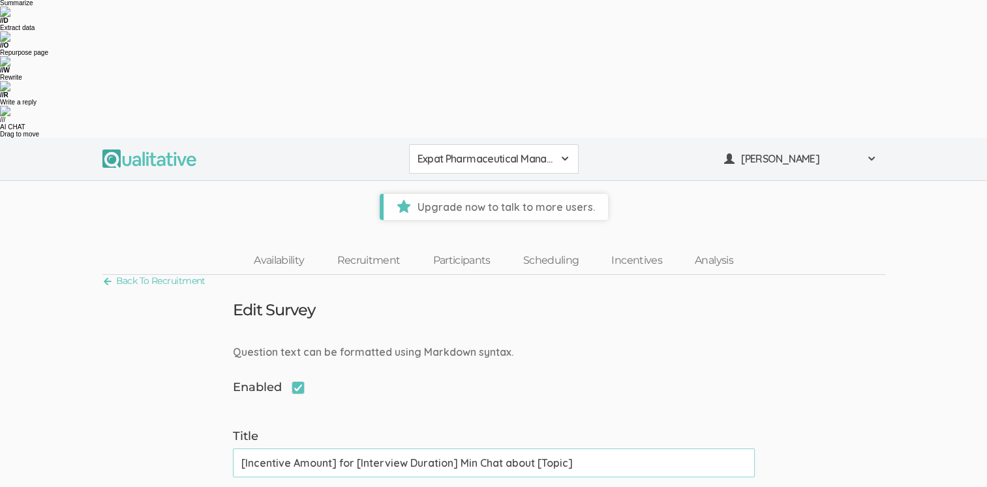
scroll to position [0, 0]
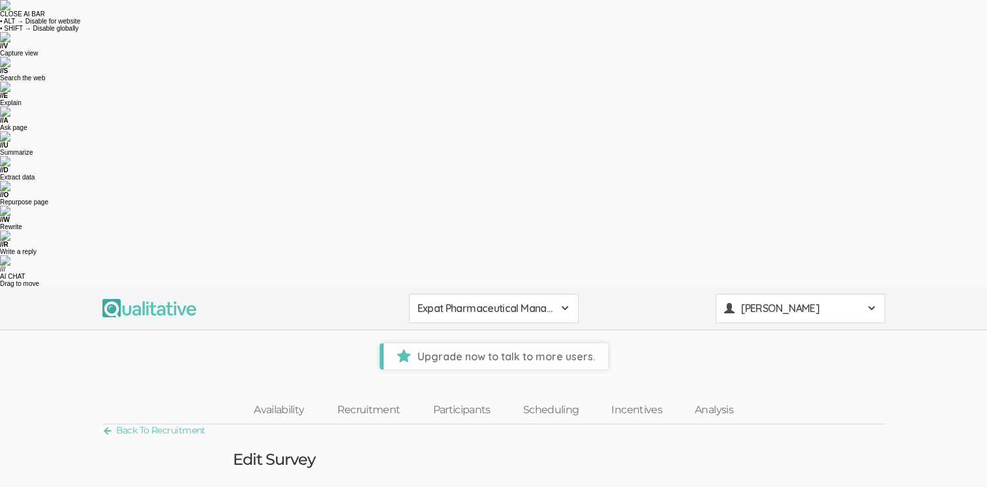
click at [784, 301] on span "[PERSON_NAME]" at bounding box center [799, 308] width 117 height 15
click at [767, 429] on link "Plans & Billing" at bounding box center [800, 442] width 168 height 27
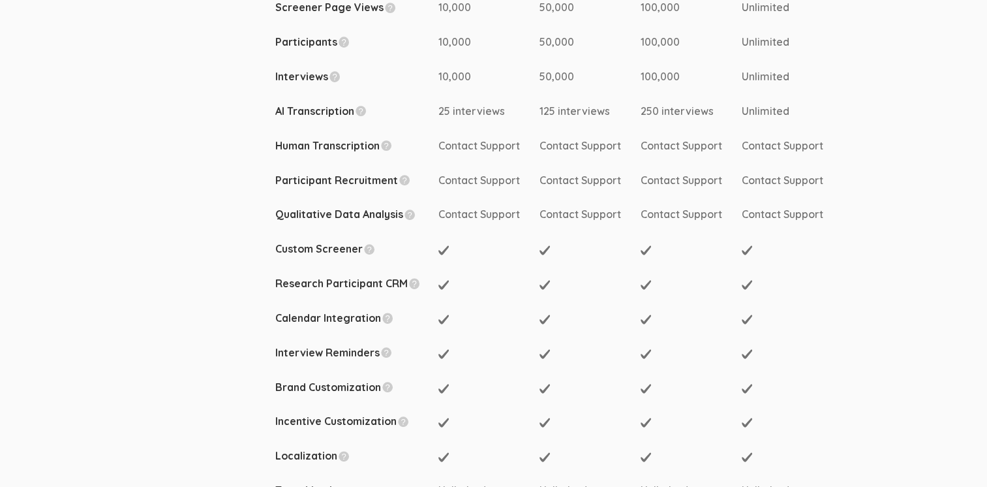
scroll to position [522, 0]
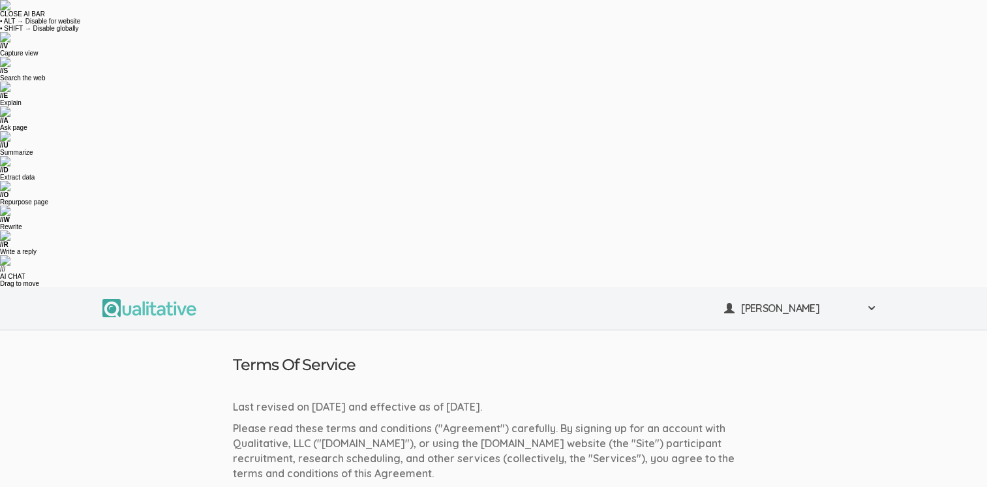
checkbox input "true"
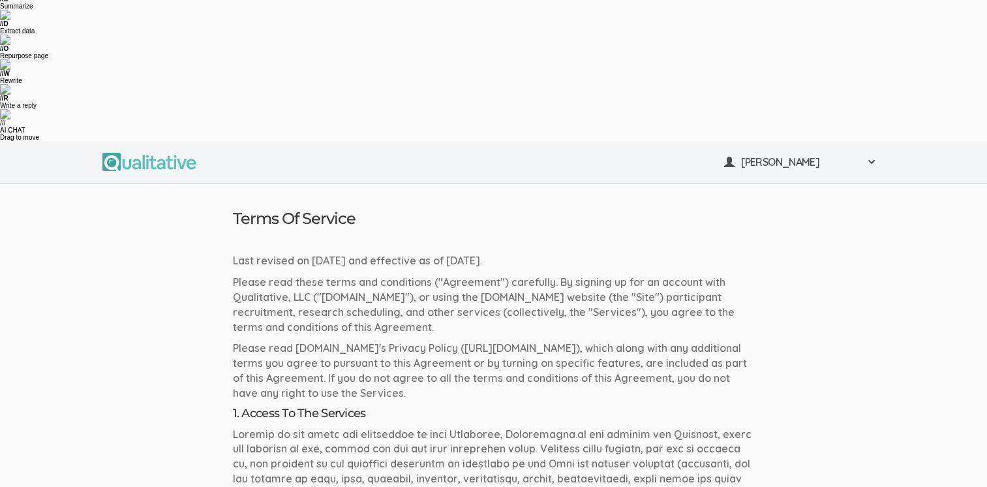
scroll to position [148, 0]
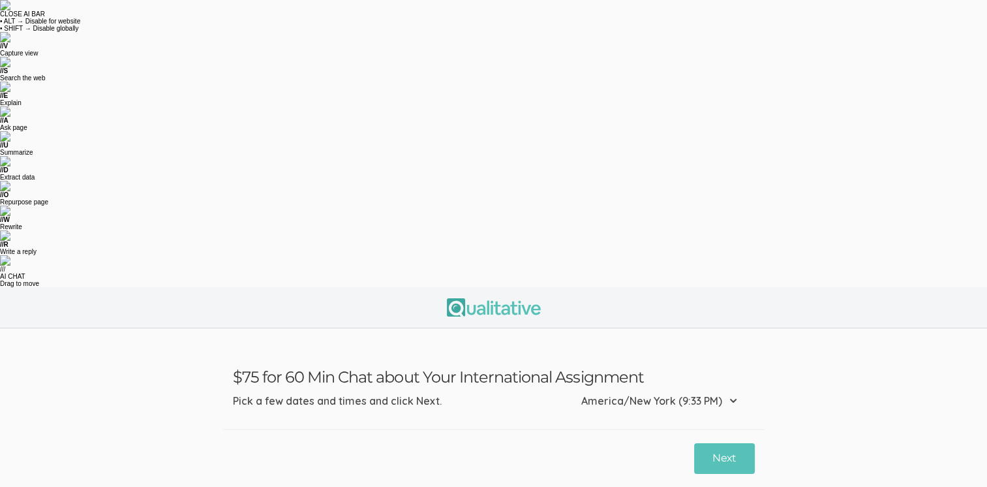
drag, startPoint x: 402, startPoint y: 178, endPoint x: 491, endPoint y: 283, distance: 137.9
click at [399, 453] on button "8:30 AM" at bounding box center [394, 465] width 59 height 25
drag, startPoint x: 529, startPoint y: 215, endPoint x: 490, endPoint y: 247, distance: 50.9
click at [730, 464] on button "Next" at bounding box center [724, 458] width 60 height 31
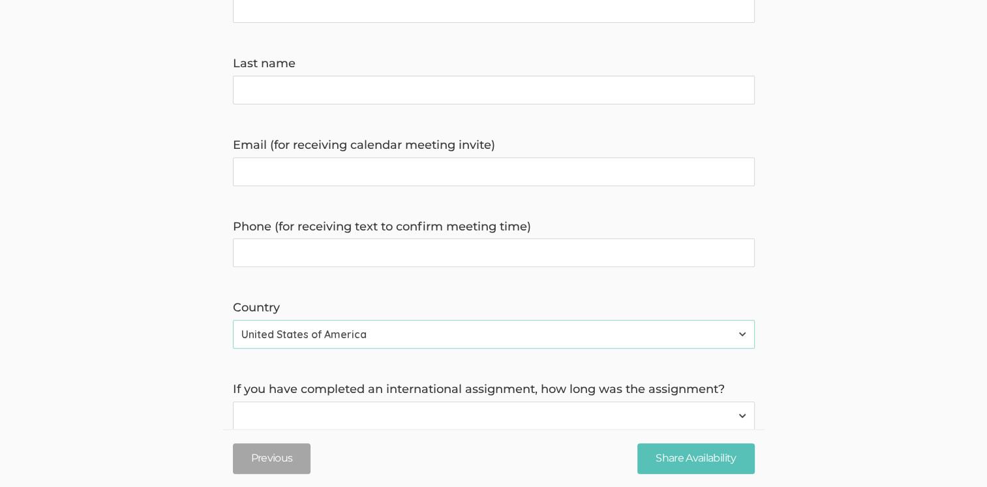
scroll to position [462, 0]
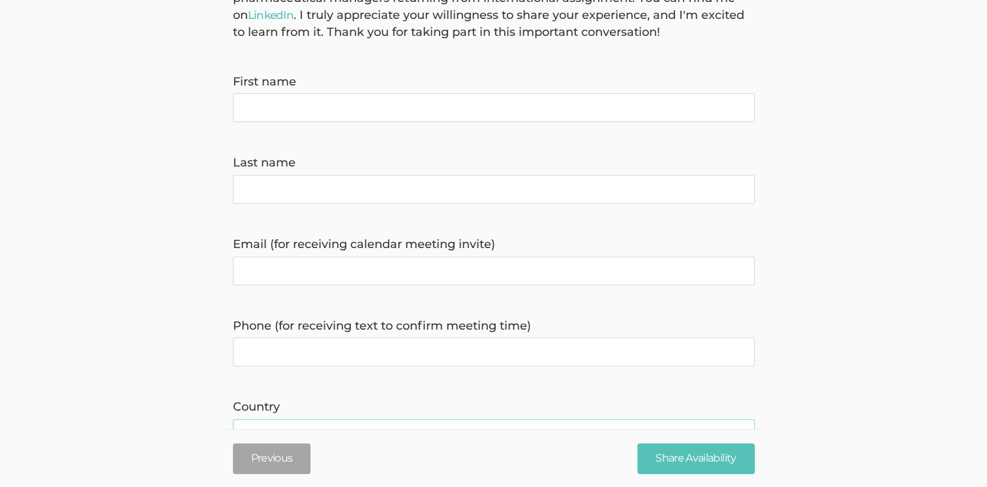
click at [830, 209] on form "Hello, I'm Claire Duke, a doctoral researcher from Indiana Tech. I'm conducting…" at bounding box center [493, 320] width 987 height 726
click at [838, 206] on form "Hello, I'm Claire Duke, a doctoral researcher from Indiana Tech. I'm conducting…" at bounding box center [493, 320] width 987 height 726
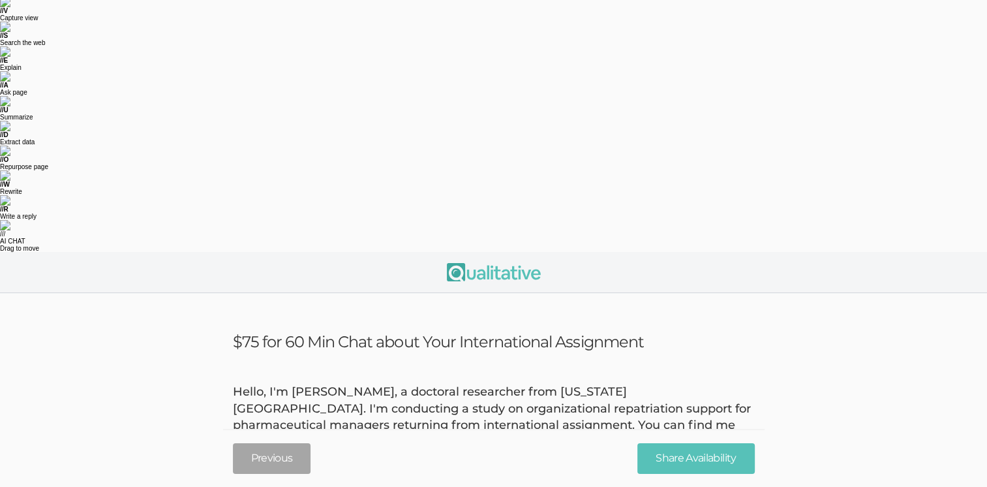
scroll to position [0, 0]
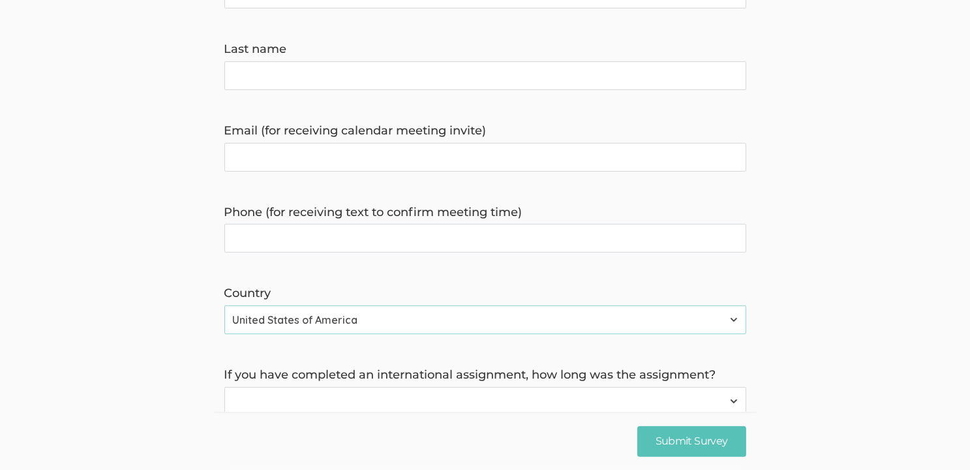
scroll to position [479, 0]
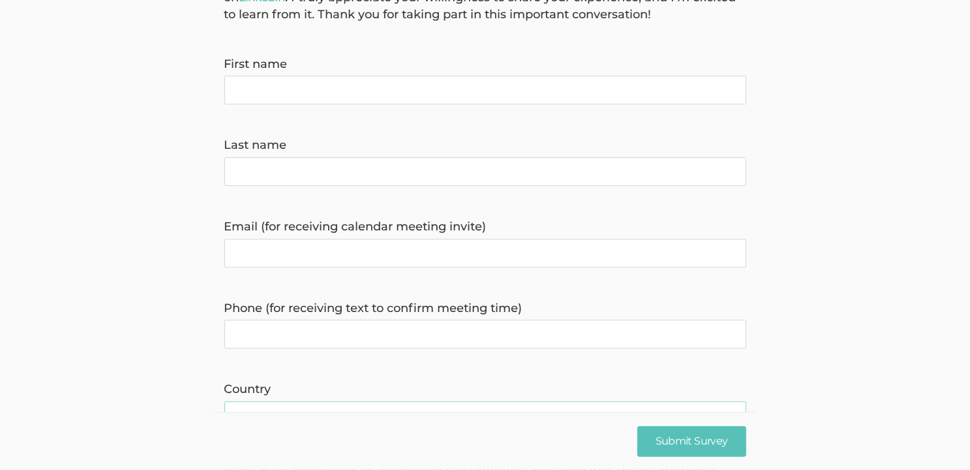
click at [806, 158] on form "Hello, I'm Claire Duke, a doctoral researcher from Indiana Tech. I'm conducting…" at bounding box center [485, 302] width 970 height 726
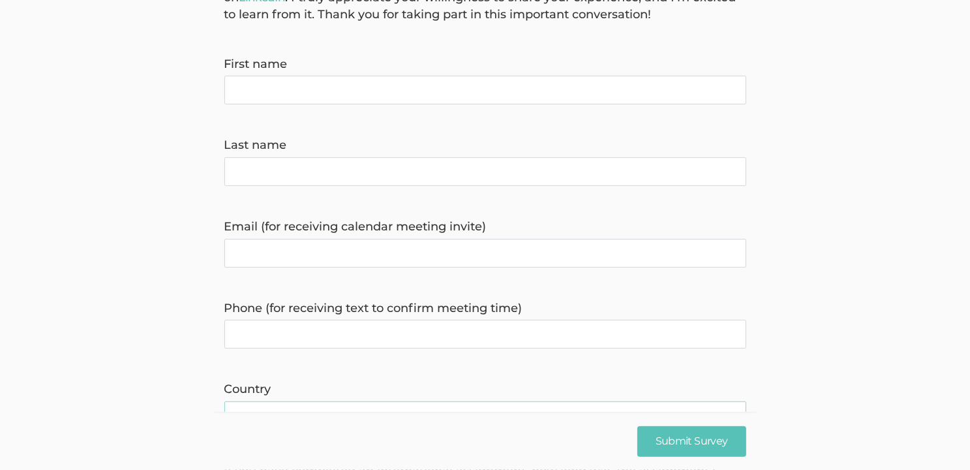
click at [829, 164] on form "Hello, I'm Claire Duke, a doctoral researcher from Indiana Tech. I'm conducting…" at bounding box center [485, 302] width 970 height 726
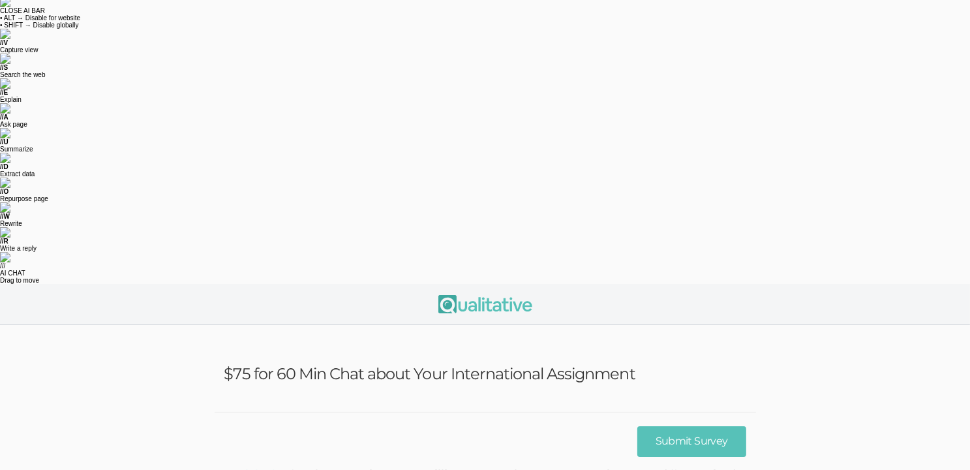
scroll to position [0, 0]
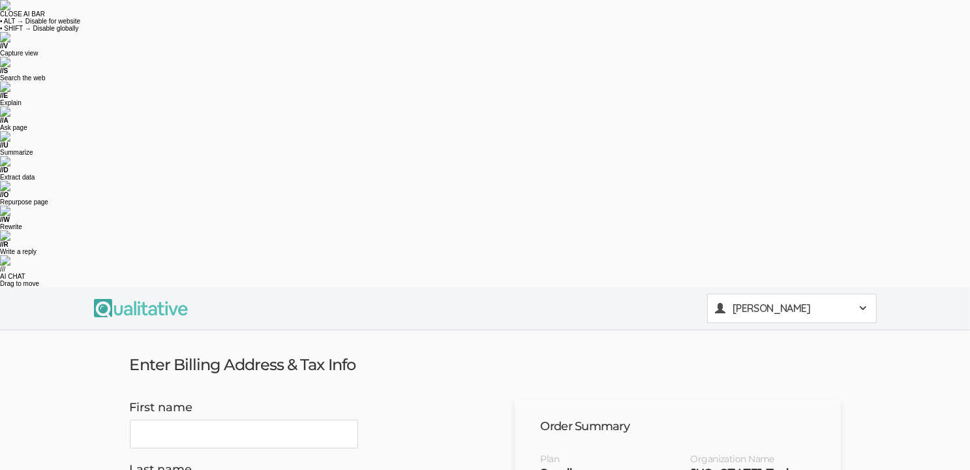
click at [864, 303] on span at bounding box center [863, 308] width 10 height 10
